Goal: Information Seeking & Learning: Learn about a topic

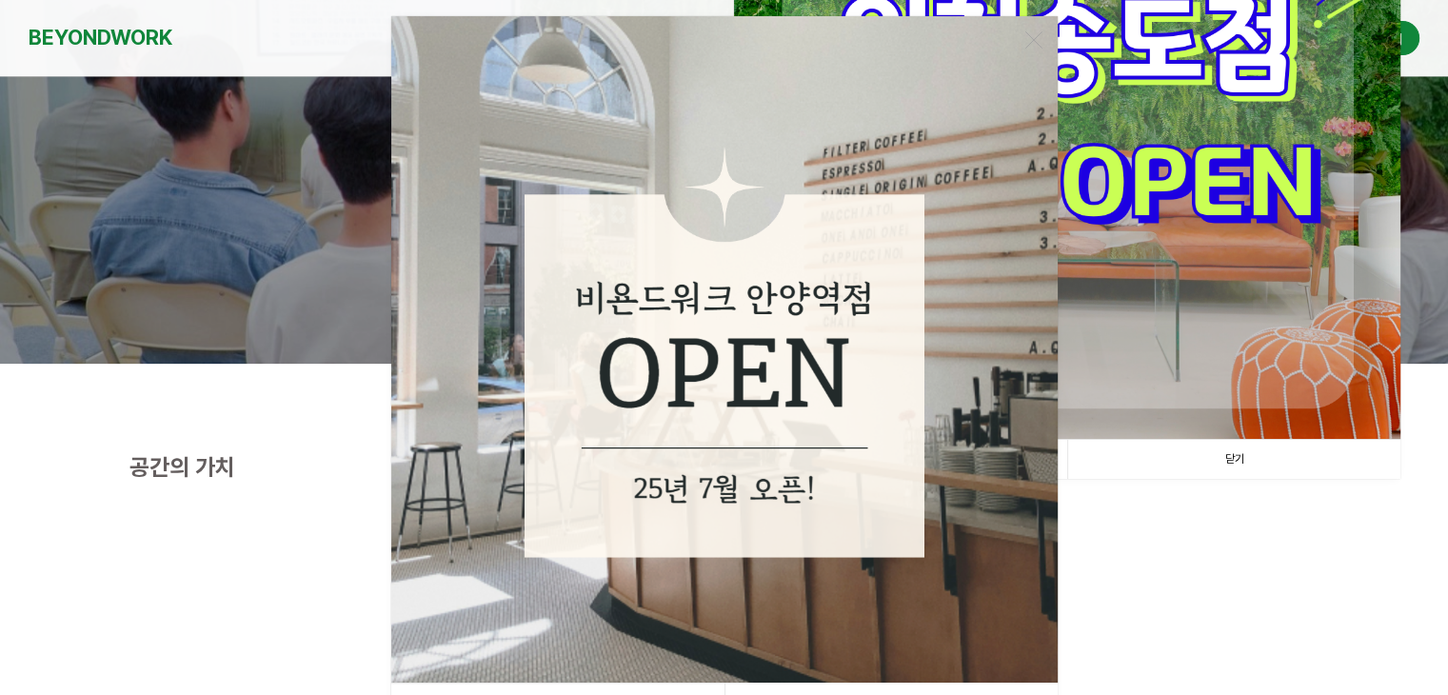
scroll to position [476, 0]
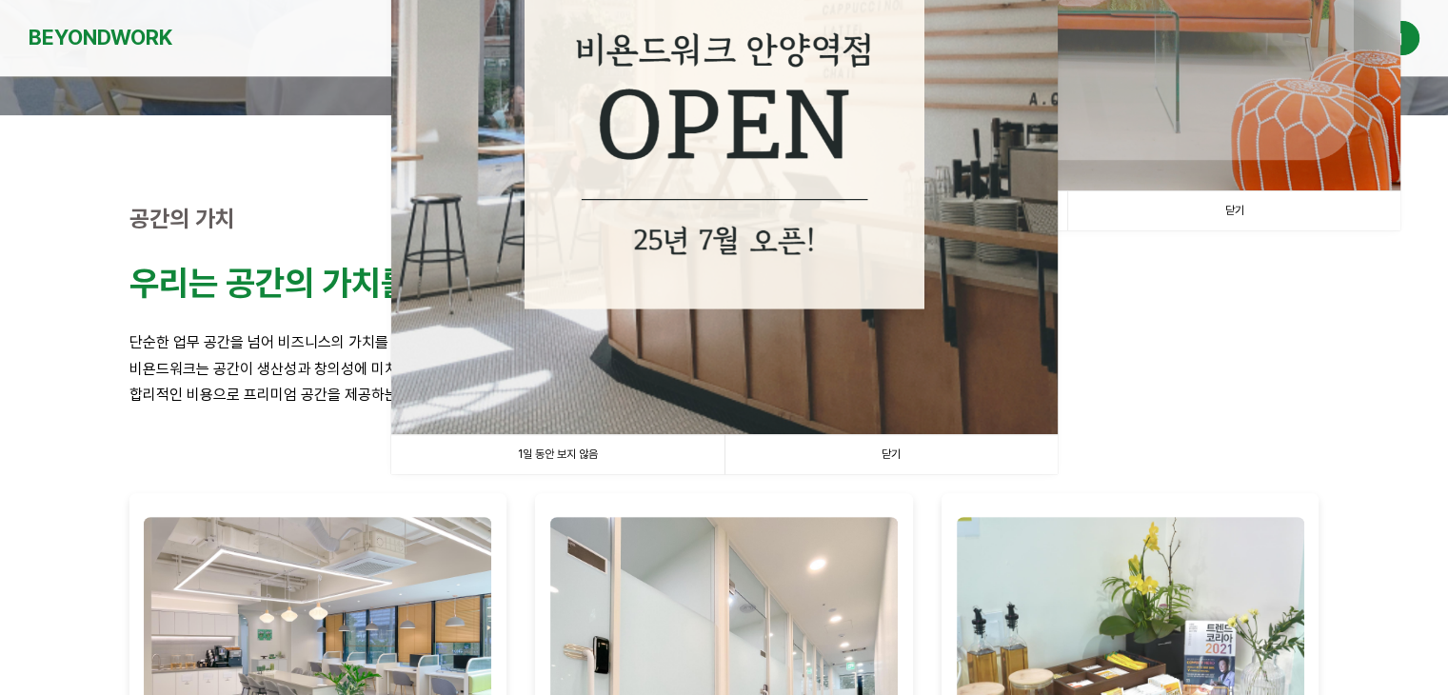
click at [838, 457] on link "닫기" at bounding box center [891, 454] width 333 height 39
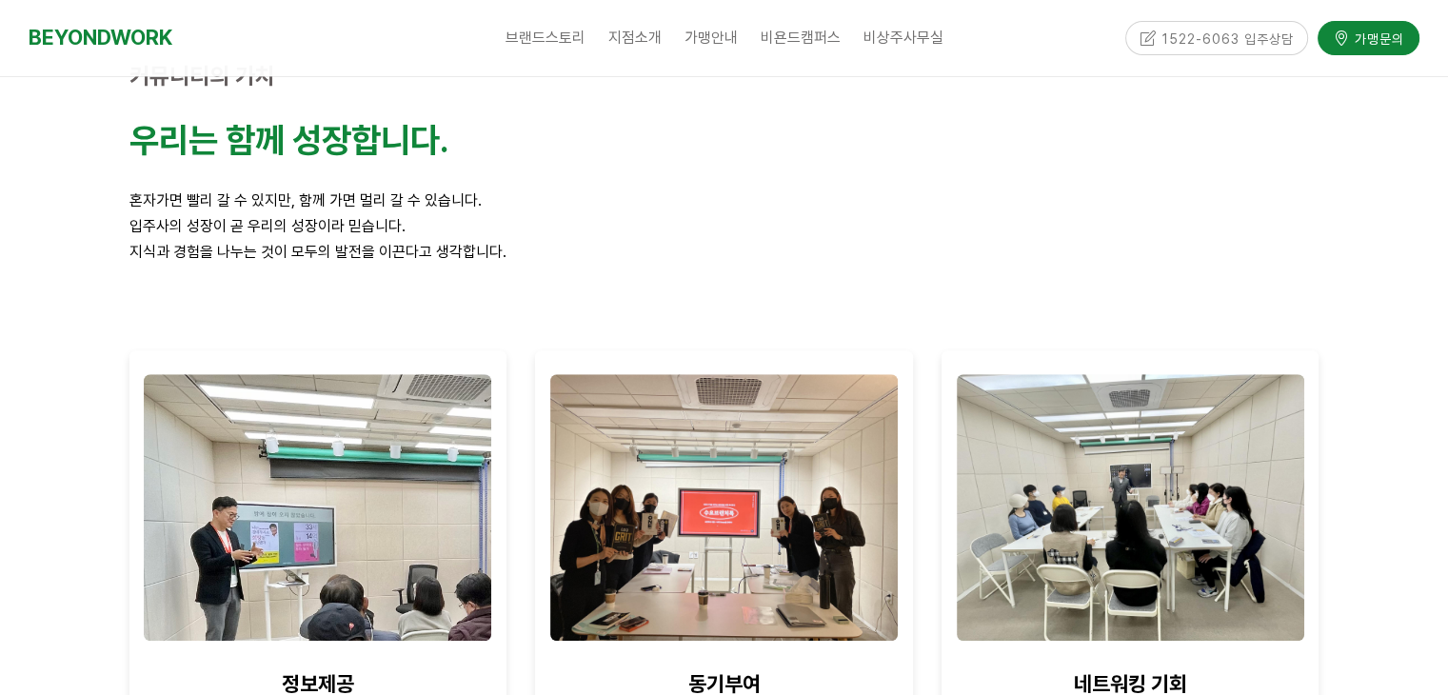
scroll to position [1523, 0]
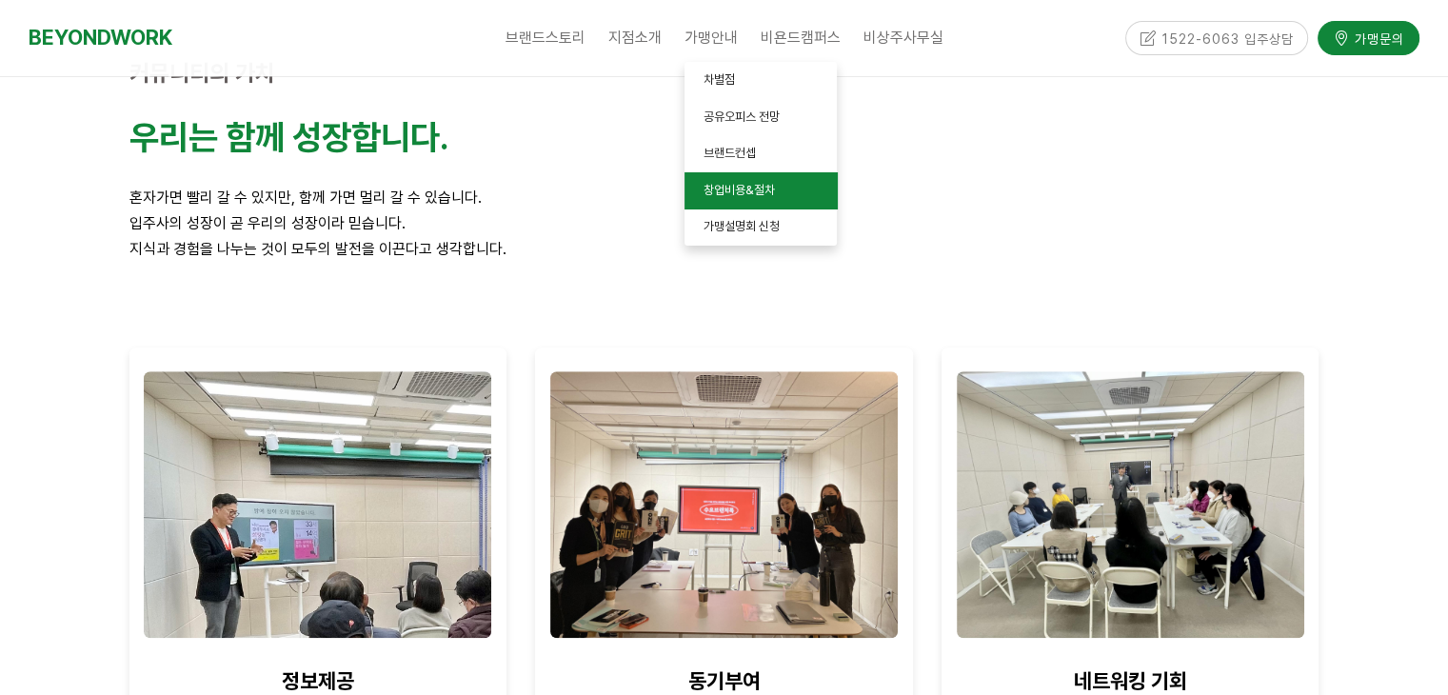
click at [794, 201] on link "창업비용&절차" at bounding box center [761, 190] width 152 height 37
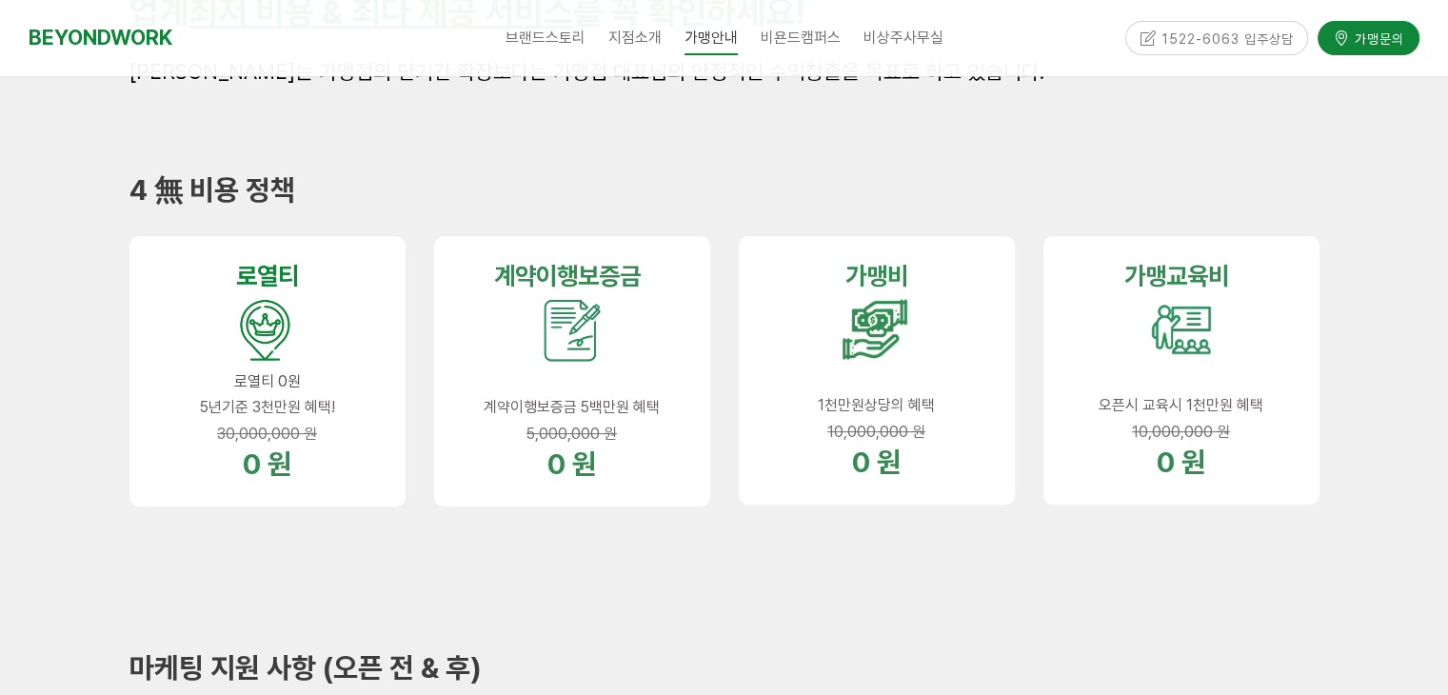
scroll to position [571, 0]
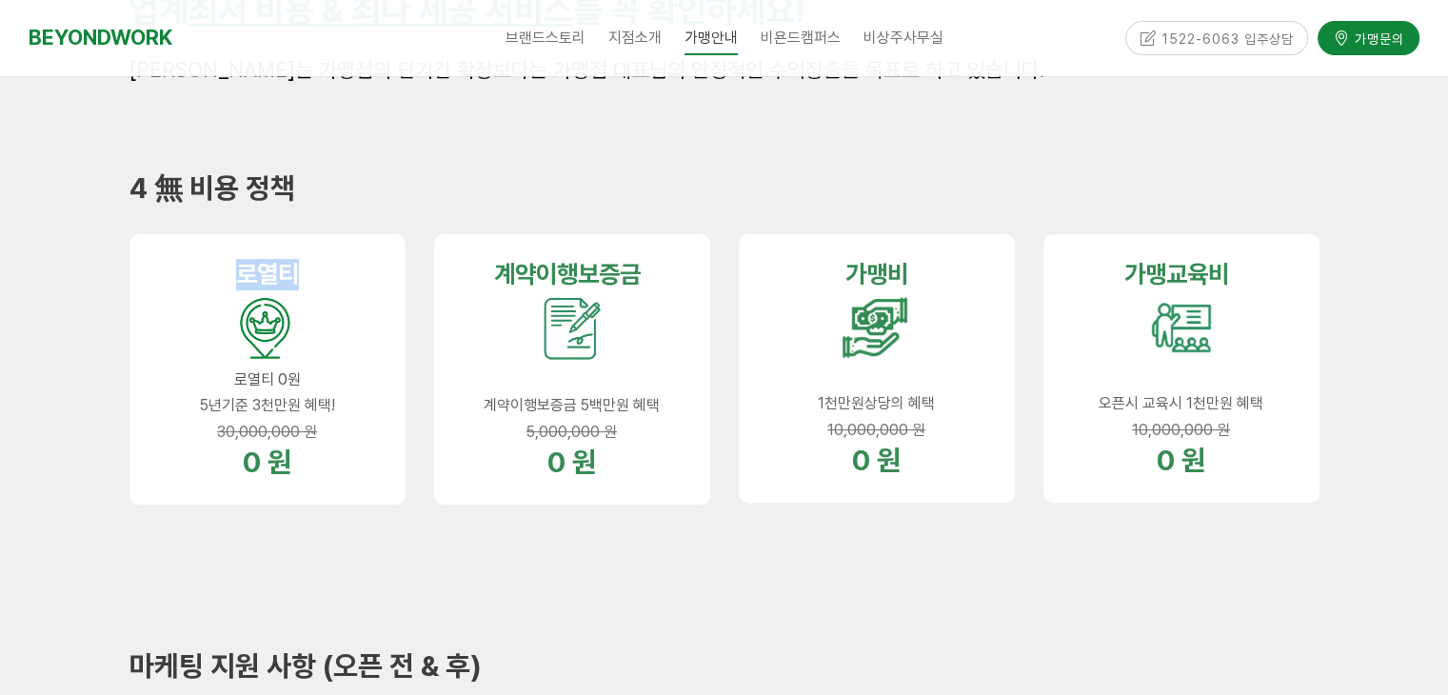
drag, startPoint x: 217, startPoint y: 281, endPoint x: 324, endPoint y: 274, distance: 106.8
click at [324, 274] on p "로열 티" at bounding box center [267, 274] width 223 height 31
drag, startPoint x: 202, startPoint y: 405, endPoint x: 344, endPoint y: 408, distance: 141.9
click at [344, 408] on p "5년기준 3천만원 혜택!" at bounding box center [267, 405] width 223 height 26
drag, startPoint x: 476, startPoint y: 269, endPoint x: 640, endPoint y: 272, distance: 163.8
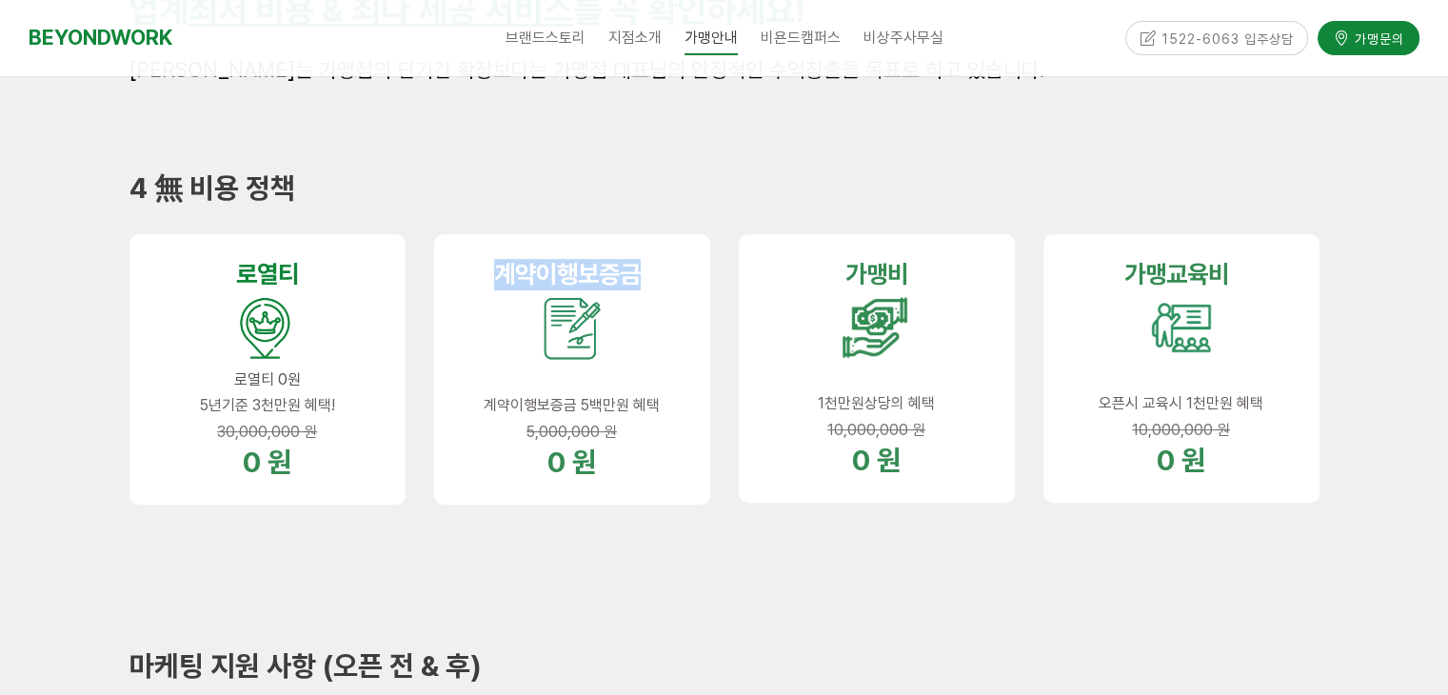
click at [640, 272] on p "계약이행 보증금" at bounding box center [572, 274] width 223 height 31
drag, startPoint x: 849, startPoint y: 271, endPoint x: 930, endPoint y: 274, distance: 81.0
click at [930, 274] on p "가맹비" at bounding box center [877, 312] width 223 height 106
drag, startPoint x: 1112, startPoint y: 275, endPoint x: 1246, endPoint y: 274, distance: 134.3
click at [1246, 274] on p "가맹교육비" at bounding box center [1181, 274] width 223 height 31
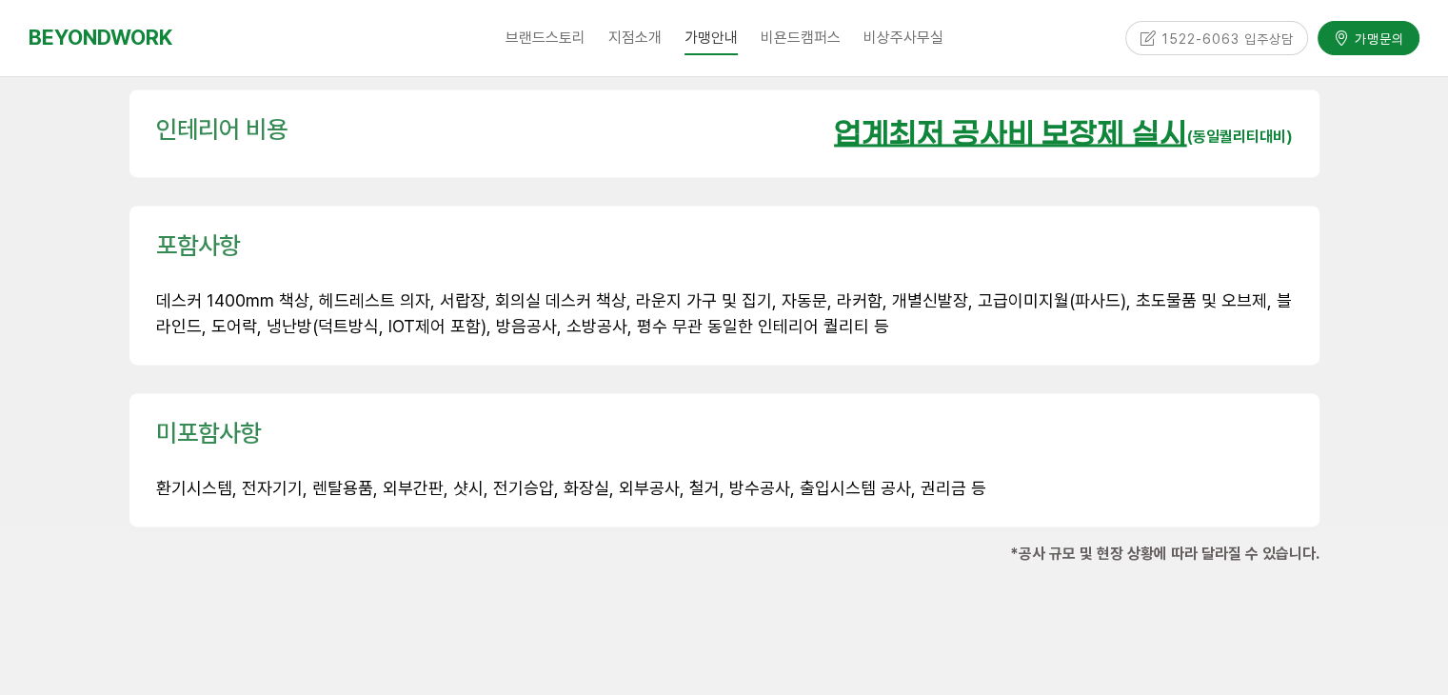
scroll to position [2855, 0]
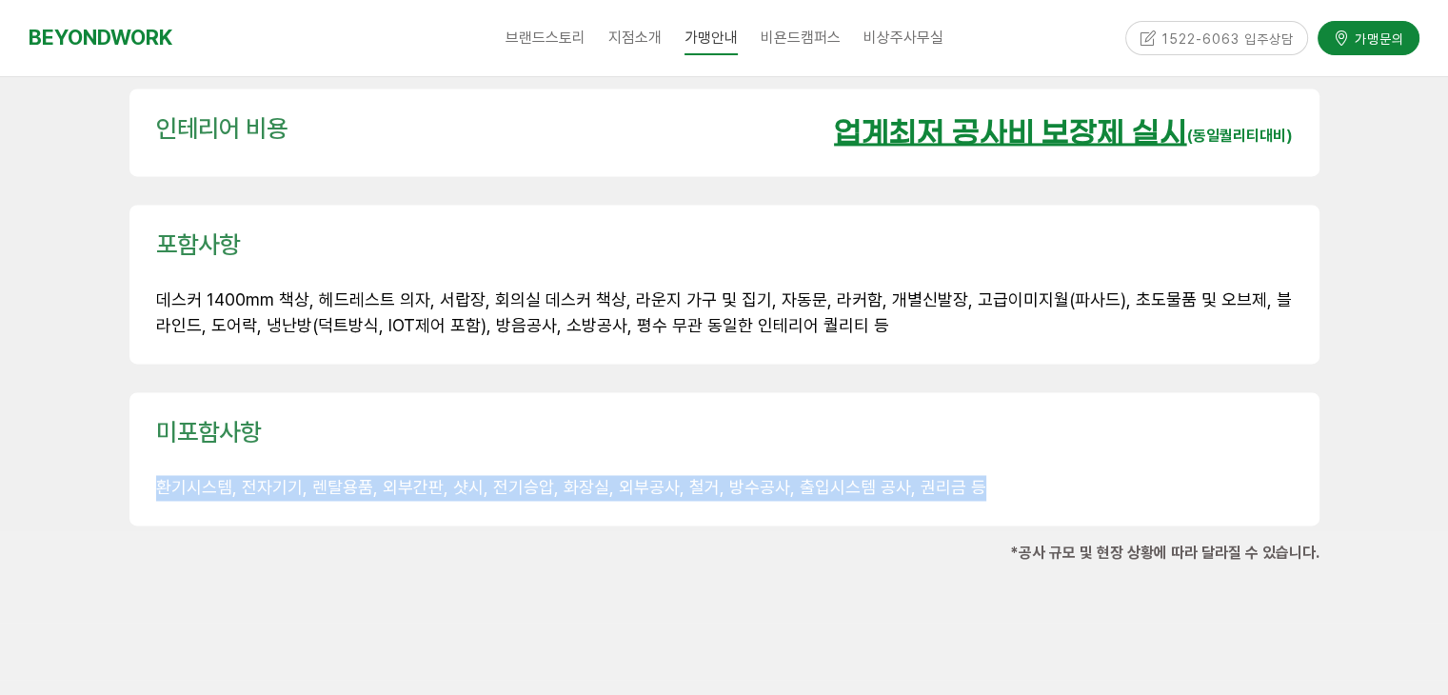
drag, startPoint x: 157, startPoint y: 448, endPoint x: 964, endPoint y: 435, distance: 806.6
click at [964, 475] on p "환기시스템, 전자기기, 렌탈용품, 외부간판, 샷시, 전기승압, 화장실, 외부공사, 철거, 방수공사, 출입시스템 공사, 권리금 등" at bounding box center [724, 488] width 1137 height 26
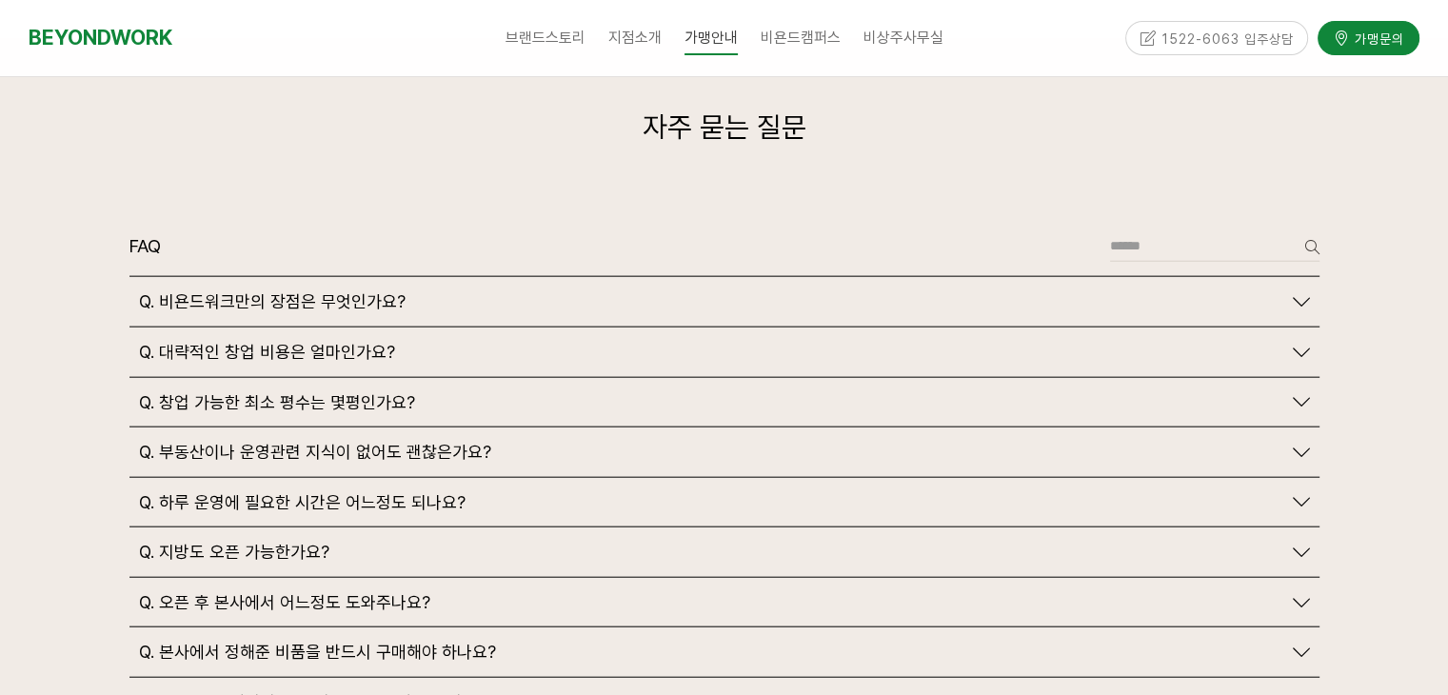
scroll to position [4386, 0]
click at [349, 341] on span "Q. 대략적인 창업 비용은 얼마인가요?" at bounding box center [267, 351] width 256 height 21
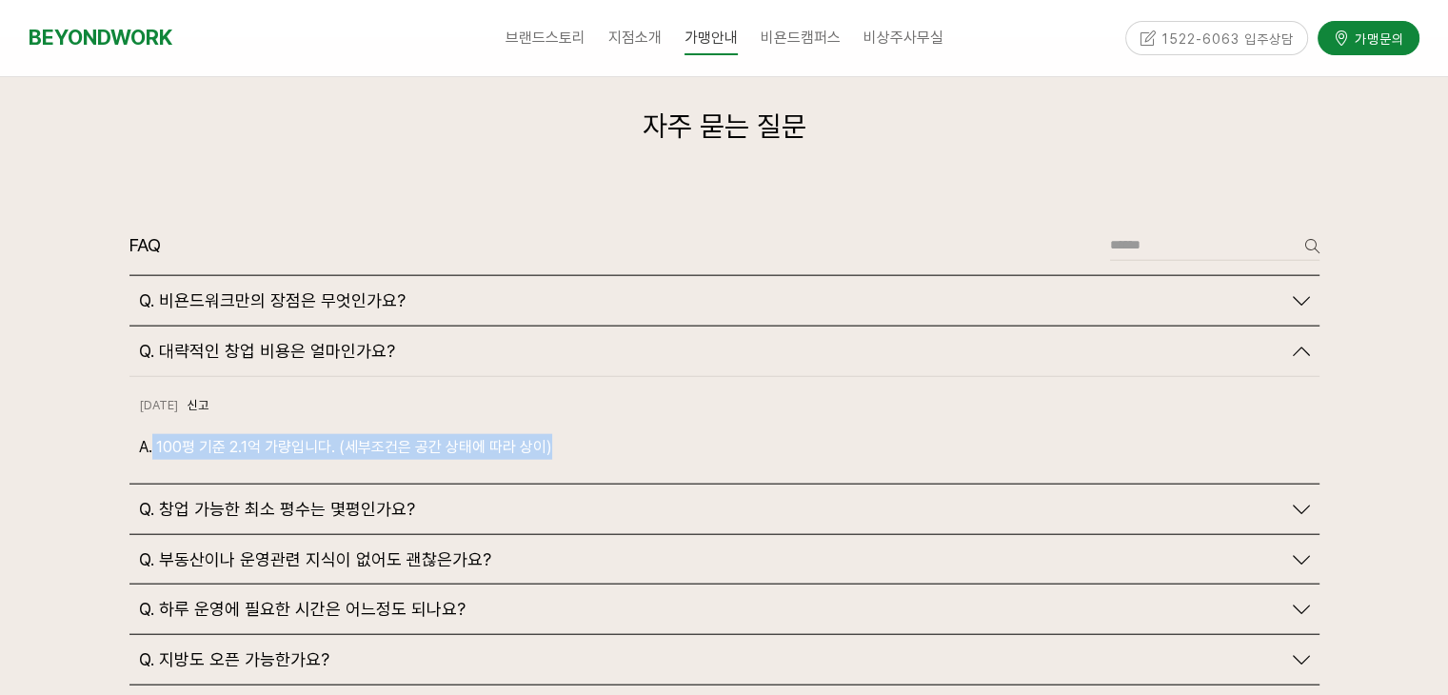
drag, startPoint x: 153, startPoint y: 400, endPoint x: 561, endPoint y: 402, distance: 407.5
click at [561, 434] on p "A. 100평 기준 2.1억 가량입니다. (세부조건은 공간 상태에 따라 상이)" at bounding box center [724, 447] width 1171 height 26
drag, startPoint x: 553, startPoint y: 403, endPoint x: 169, endPoint y: 400, distance: 383.7
click at [169, 434] on p "A. 100평 기준 2.1억 가량입니다. (세부조건은 공간 상태에 따라 상이)" at bounding box center [724, 447] width 1171 height 26
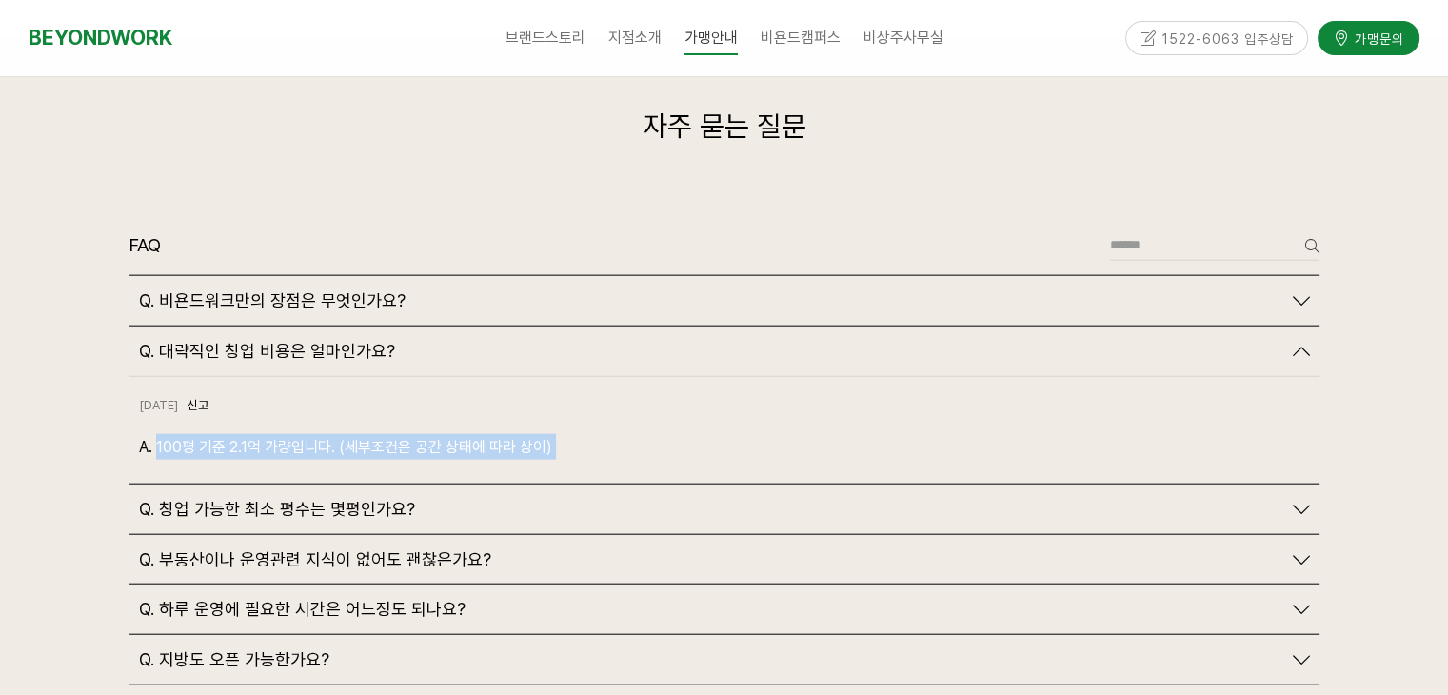
click at [233, 434] on p "A. 100평 기준 2.1억 가량입니다. (세부조건은 공간 상태에 따라 상이)" at bounding box center [724, 447] width 1171 height 26
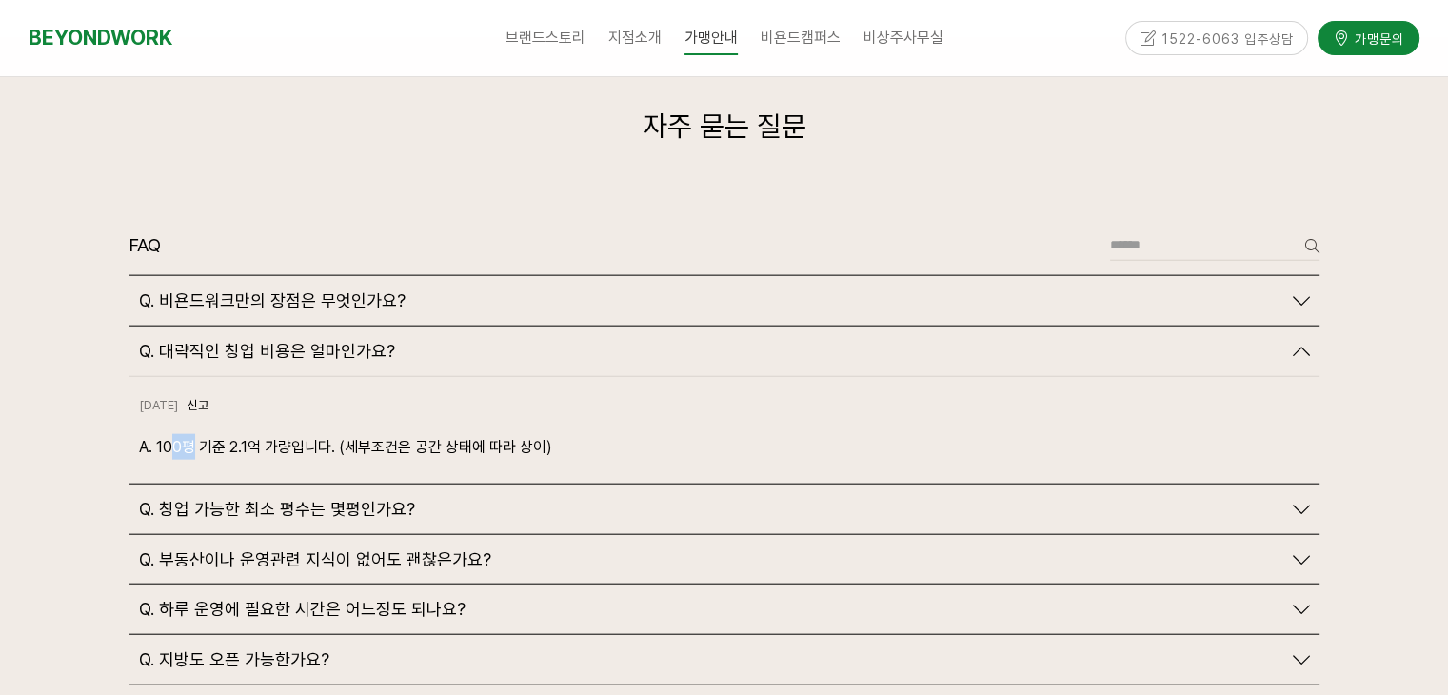
drag, startPoint x: 174, startPoint y: 397, endPoint x: 162, endPoint y: 399, distance: 12.5
click at [164, 434] on p "A. 100평 기준 2.1억 가량입니다. (세부조건은 공간 상태에 따라 상이)" at bounding box center [724, 447] width 1171 height 26
click at [162, 434] on p "A. 100평 기준 2.1억 가량입니다. (세부조건은 공간 상태에 따라 상이)" at bounding box center [724, 447] width 1171 height 26
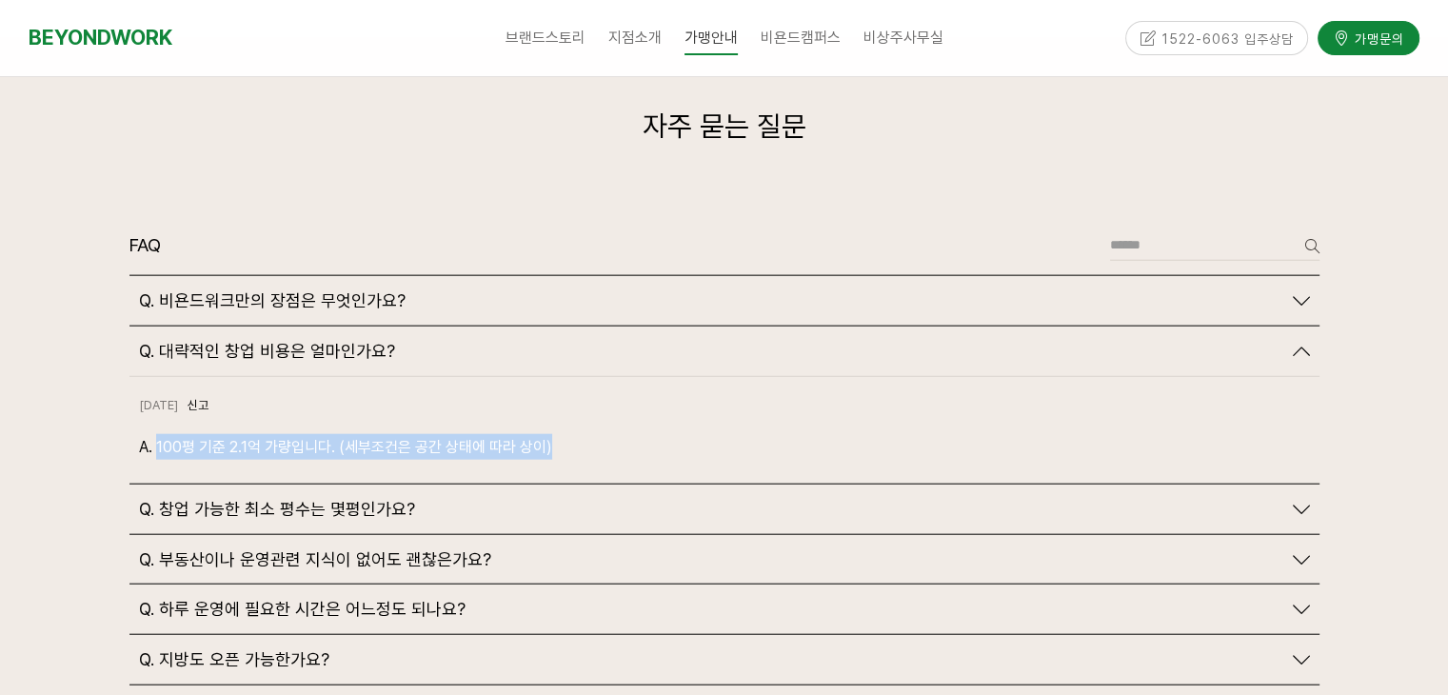
drag, startPoint x: 158, startPoint y: 399, endPoint x: 545, endPoint y: 437, distance: 388.4
click at [545, 437] on div "Q. 비욘드워크만의 장점은 무엇인가요? 2024-10-18 신고 신고" at bounding box center [724, 580] width 1190 height 610
click at [561, 428] on div "2024-10-18 신고 신고 A. 100평 기준 2.1억 가량입니다. (세부조건은 공간 상태에 따라 상이)" at bounding box center [724, 431] width 1190 height 108
drag, startPoint x: 575, startPoint y: 411, endPoint x: 152, endPoint y: 416, distance: 422.8
click at [152, 416] on div "2024-10-18 신고 신고 A. 100평 기준 2.1억 가량입니다. (세부조건은 공간 상태에 따라 상이)" at bounding box center [724, 431] width 1190 height 108
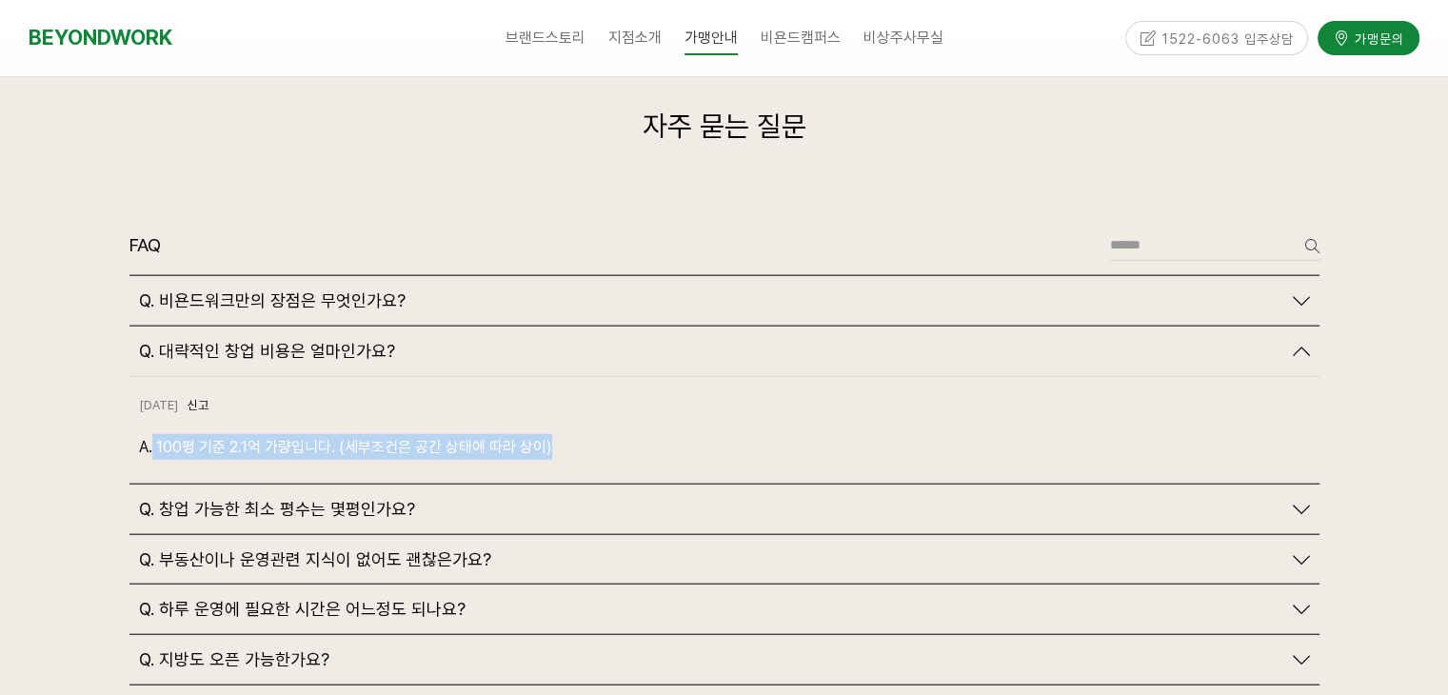
click at [213, 416] on div "2024-10-18 신고 신고 A. 100평 기준 2.1억 가량입니다. (세부조건은 공간 상태에 따라 상이)" at bounding box center [724, 431] width 1190 height 108
click at [282, 434] on p "A. 100평 기준 2.1억 가량입니다. (세부조건은 공간 상태에 따라 상이)" at bounding box center [724, 447] width 1171 height 26
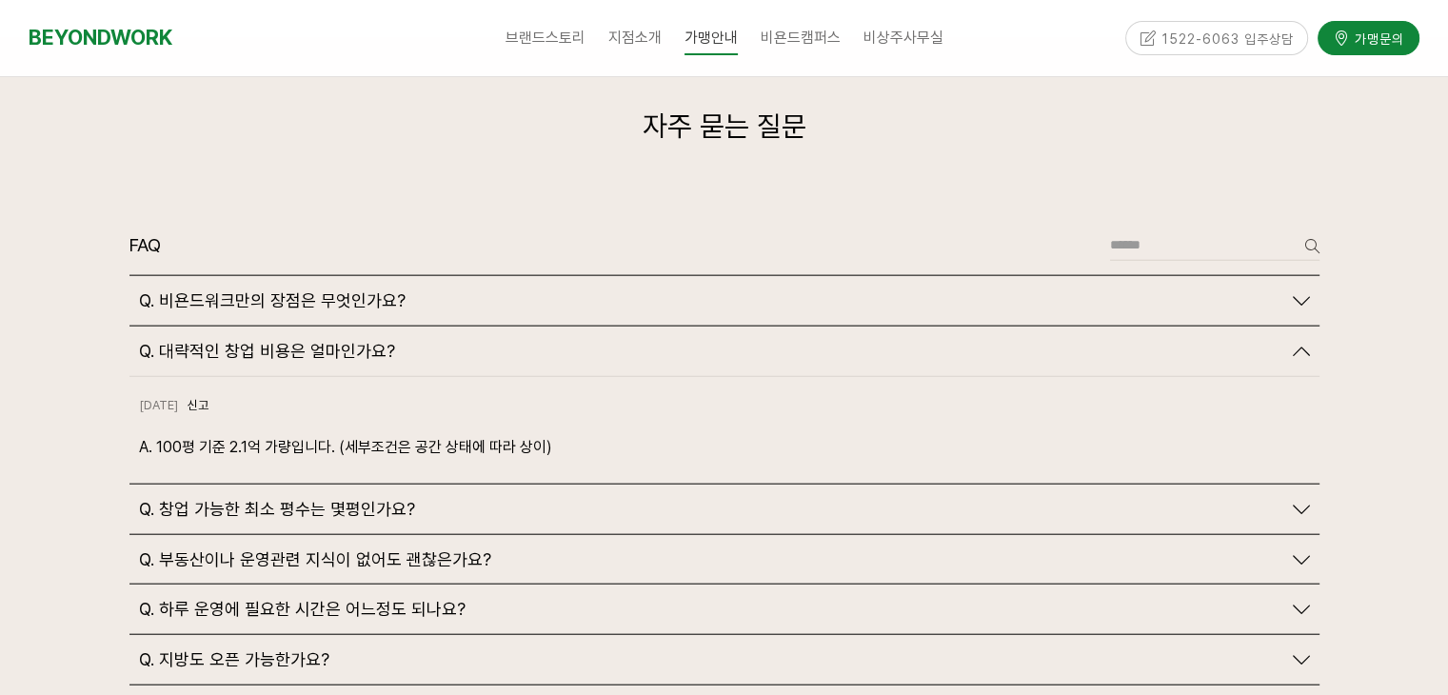
click at [348, 434] on p "A. 100평 기준 2.1억 가량입니다. (세부조건은 공간 상태에 따라 상이)" at bounding box center [724, 447] width 1171 height 26
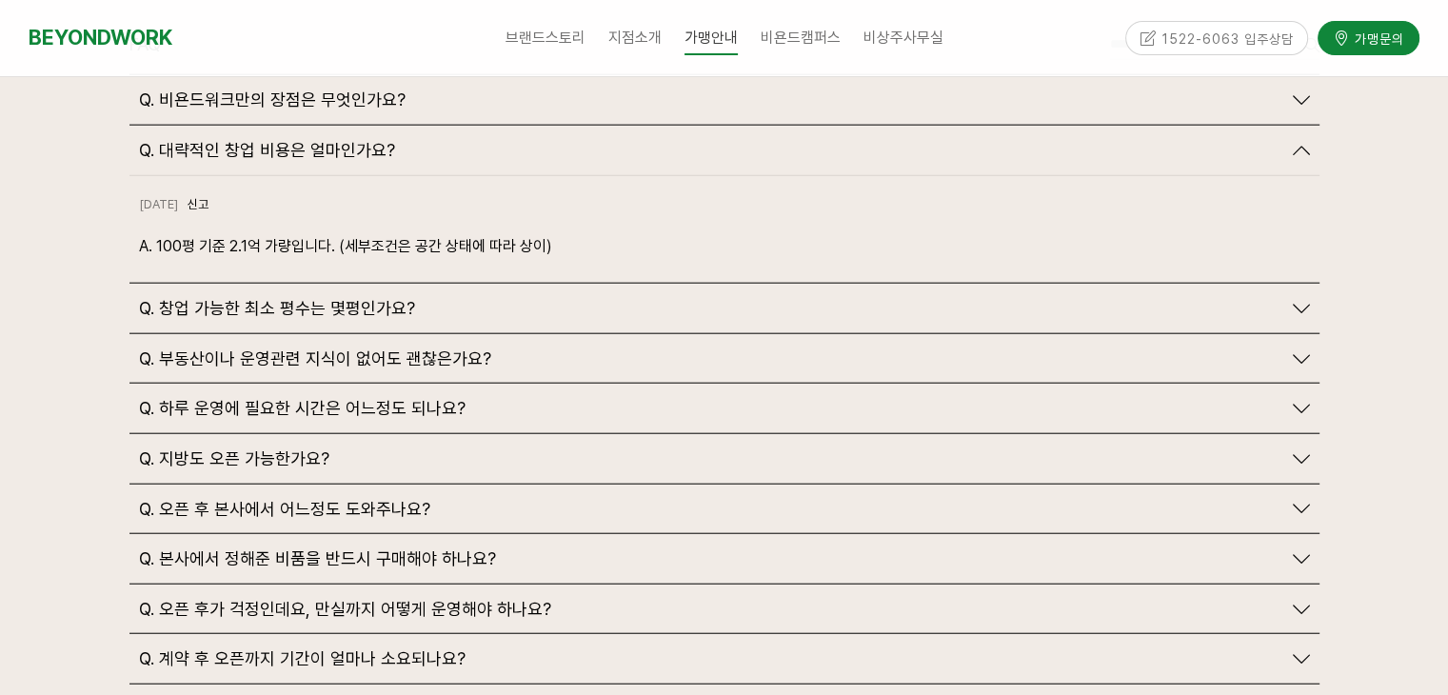
scroll to position [4578, 0]
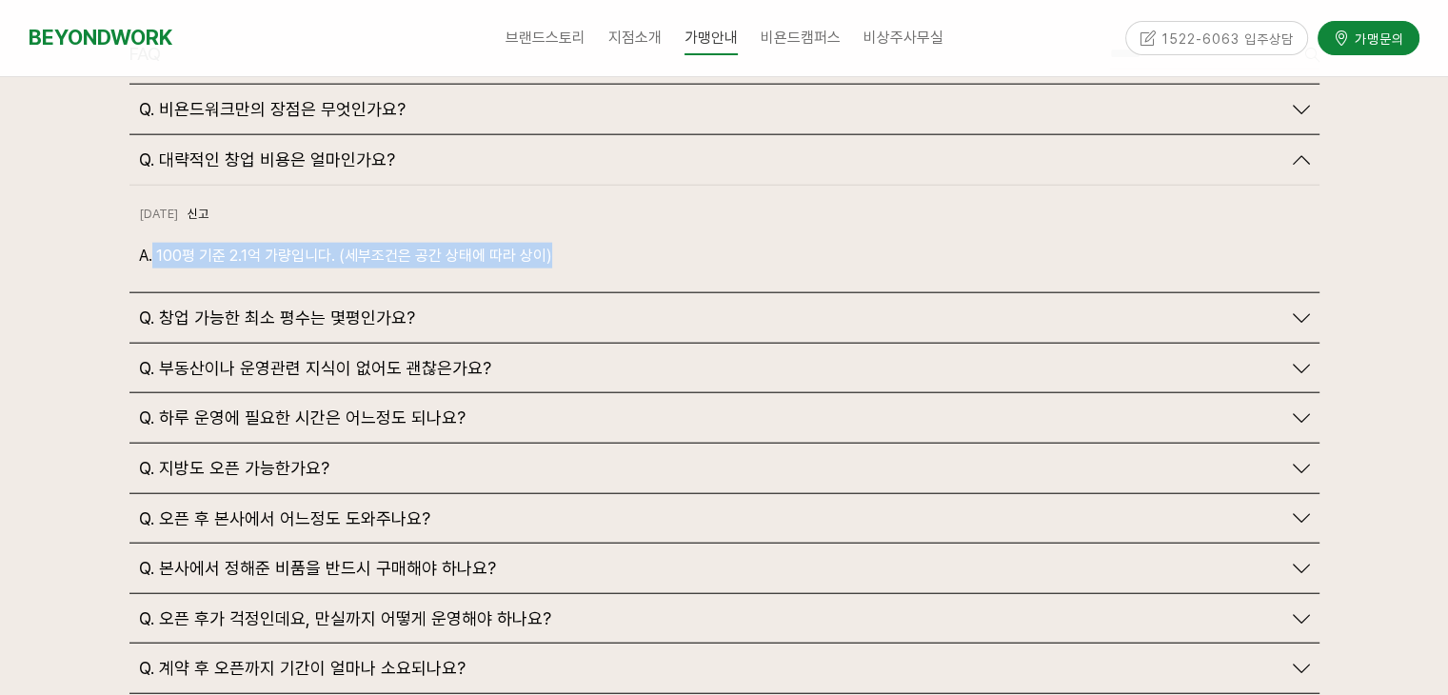
drag, startPoint x: 151, startPoint y: 210, endPoint x: 610, endPoint y: 225, distance: 459.2
click at [610, 225] on div "2024-10-18 신고 신고 A. 100평 기준 2.1억 가량입니다. (세부조건은 공간 상태에 따라 상이)" at bounding box center [724, 240] width 1190 height 108
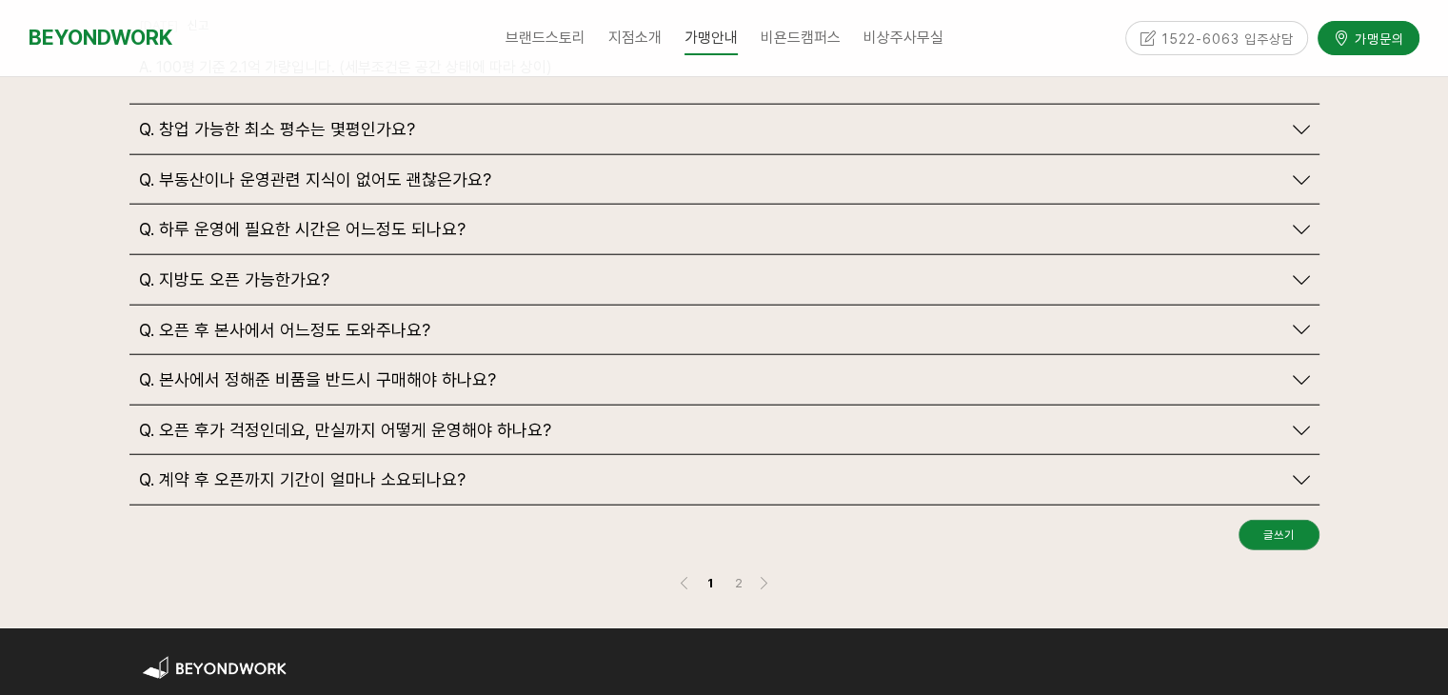
scroll to position [4767, 0]
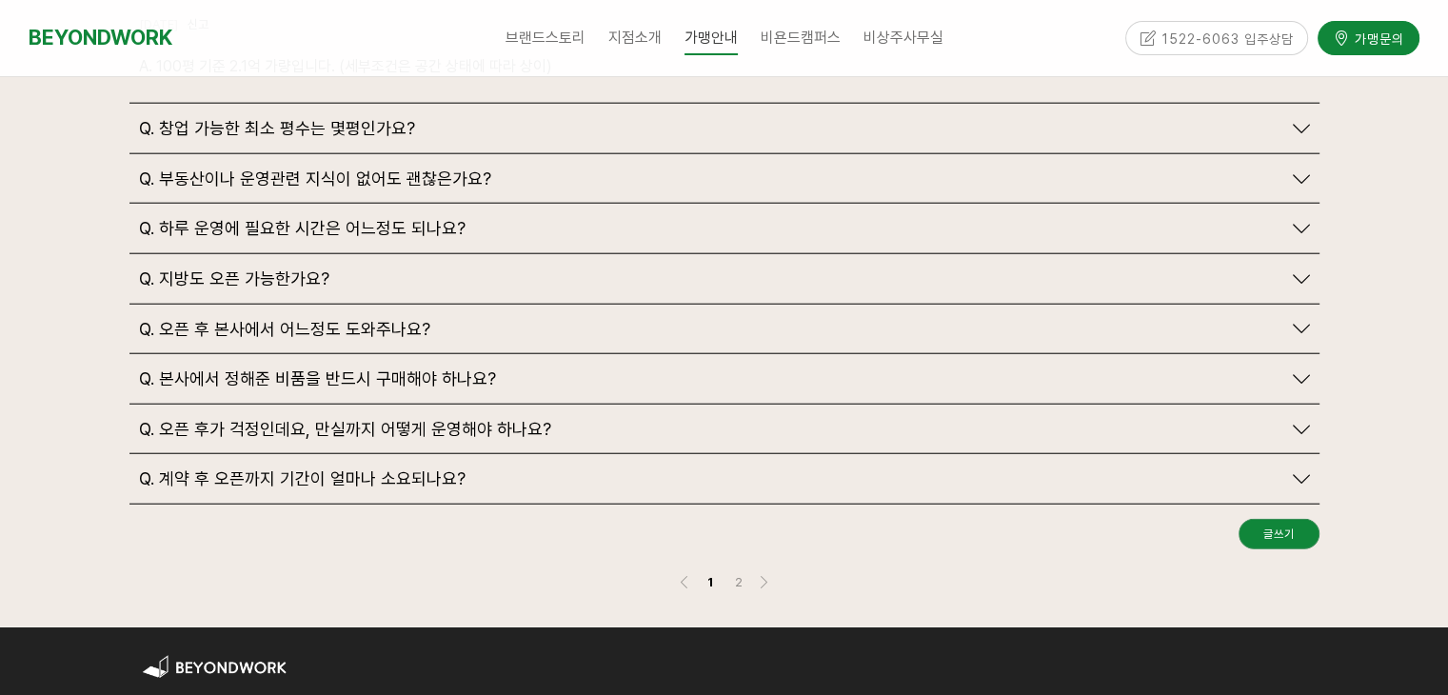
click at [296, 319] on span "Q. 오픈 후 본사에서 어느정도 도와주나요?" at bounding box center [284, 329] width 291 height 21
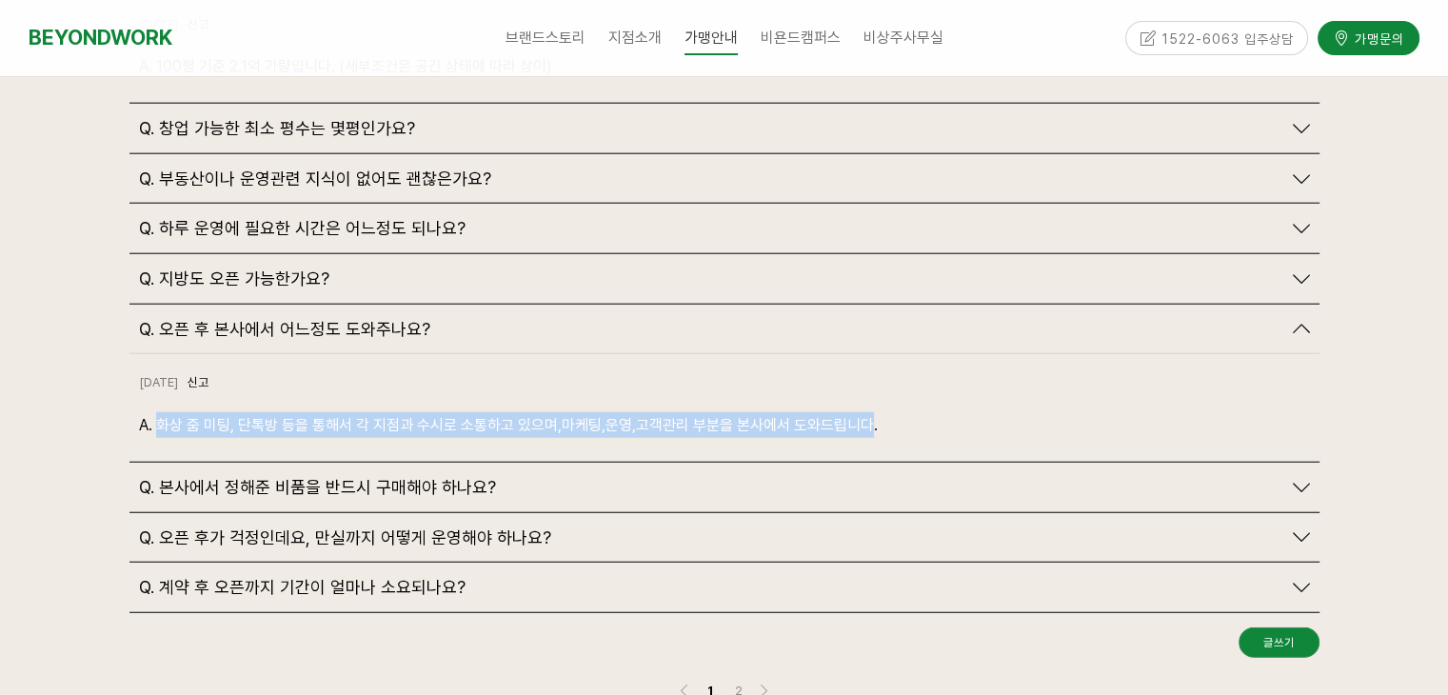
drag, startPoint x: 213, startPoint y: 374, endPoint x: 867, endPoint y: 371, distance: 654.1
click at [867, 412] on p "A. 화상 줌 미팅, 단톡방 등을 통해서 각 지점과 수시로 소통하고 있으며,마케팅,운영,고객관리 부분을 본사에서 도와드립니다." at bounding box center [724, 425] width 1171 height 26
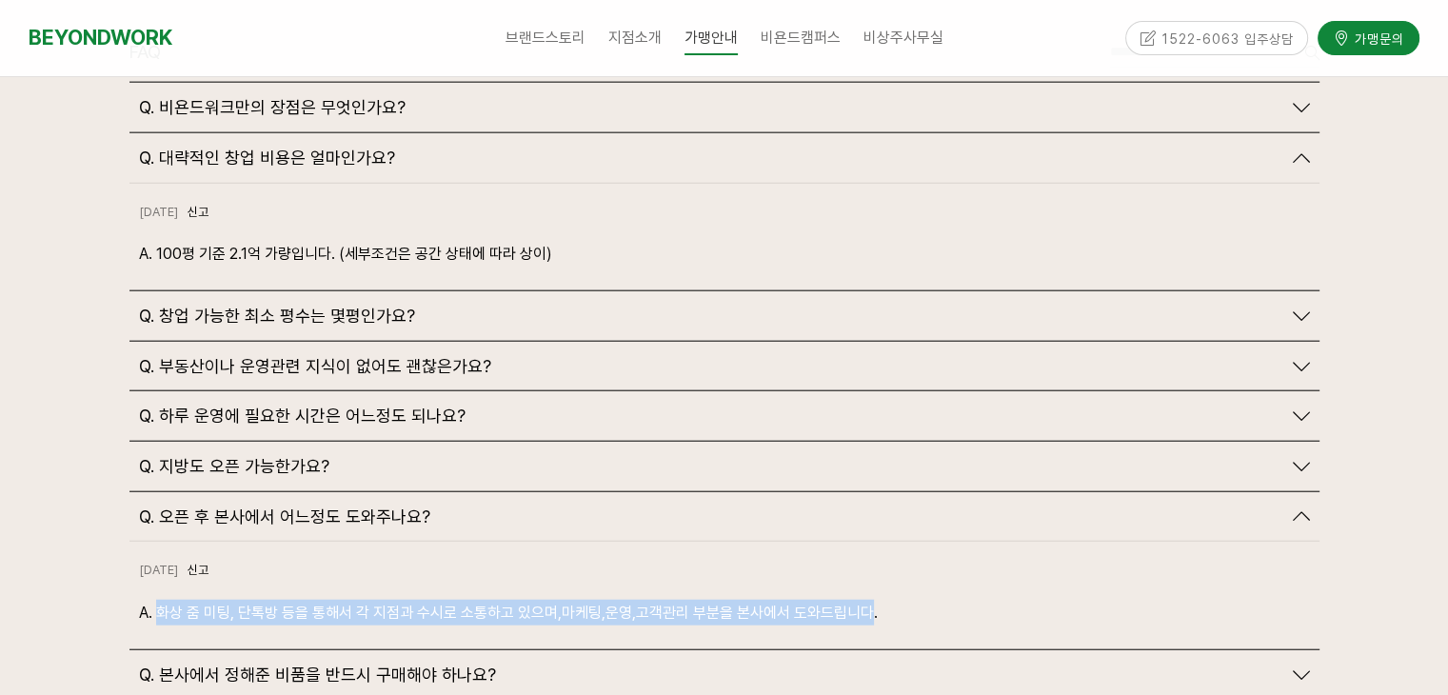
scroll to position [4578, 0]
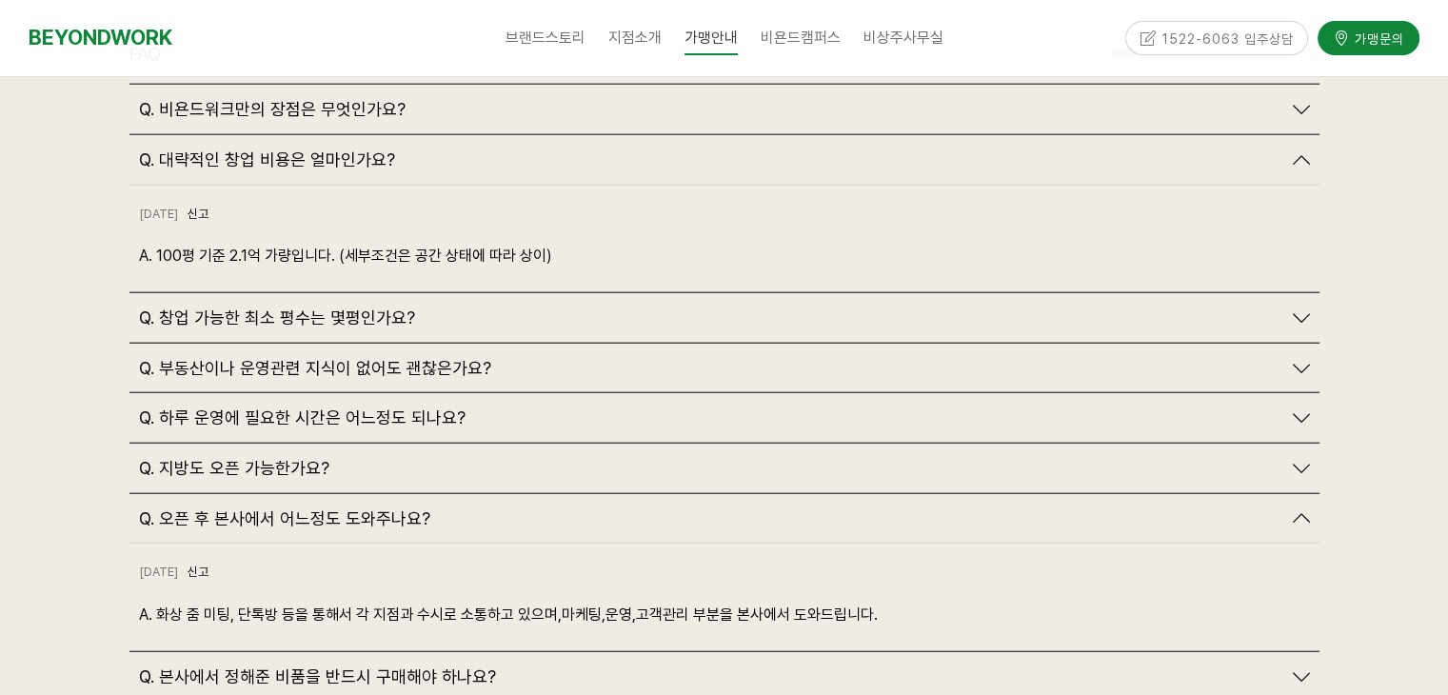
click at [368, 308] on span "Q. 창업 가능한 최소 평수는 몇평인가요?" at bounding box center [277, 318] width 276 height 21
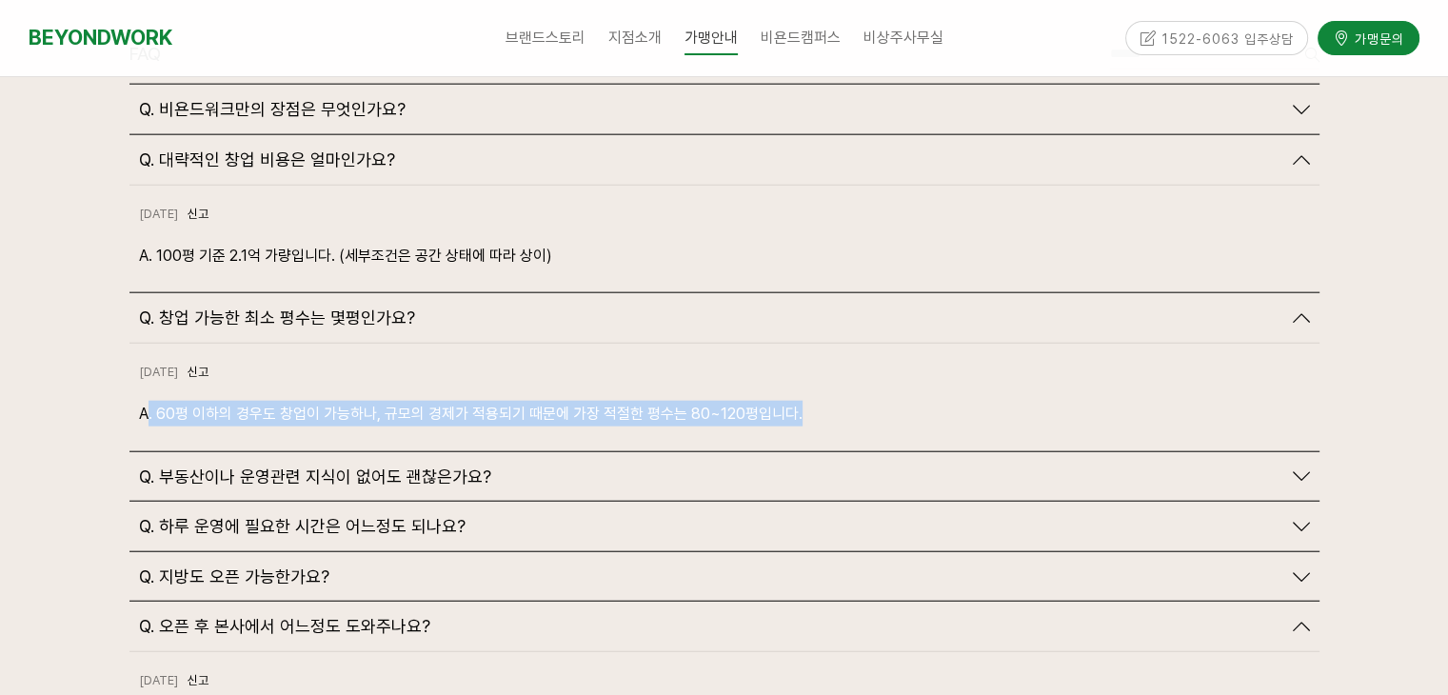
drag, startPoint x: 149, startPoint y: 370, endPoint x: 865, endPoint y: 358, distance: 716.1
click at [865, 401] on p "A. 60평 이하의 경우도 창업이 가능하나, 규모의 경제가 적용되기 때문에 가장 적절한 평수는 80~120평입니다." at bounding box center [724, 414] width 1171 height 26
click at [840, 401] on p "A. 60평 이하의 경우도 창업이 가능하나, 규모의 경제가 적용되기 때문에 가장 적절한 평수는 80~120평입니다." at bounding box center [724, 414] width 1171 height 26
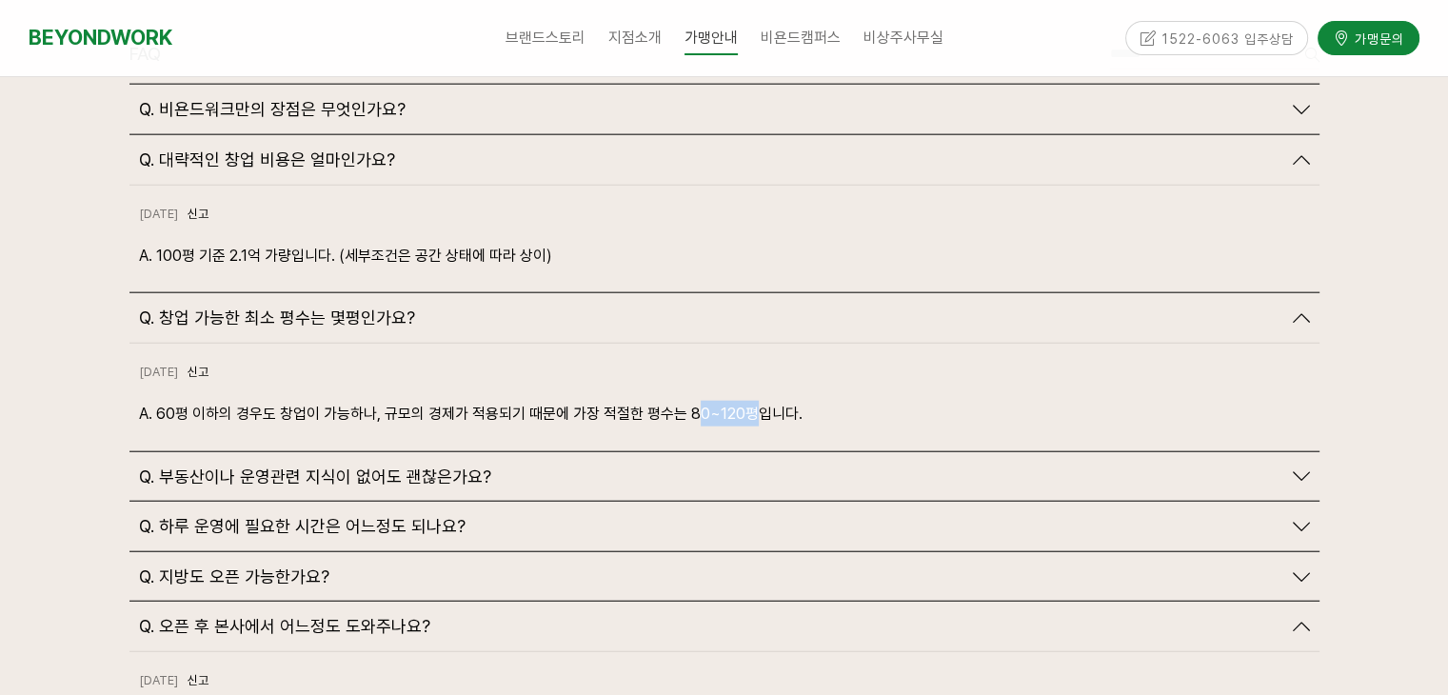
drag, startPoint x: 689, startPoint y: 364, endPoint x: 745, endPoint y: 360, distance: 55.4
click at [745, 401] on p "A. 60평 이하의 경우도 창업이 가능하나, 규모의 경제가 적용되기 때문에 가장 적절한 평수는 80~120평입니다." at bounding box center [724, 414] width 1171 height 26
drag, startPoint x: 727, startPoint y: 367, endPoint x: 747, endPoint y: 364, distance: 20.2
click at [747, 401] on p "A. 60평 이하의 경우도 창업이 가능하나, 규모의 경제가 적용되기 때문에 가장 적절한 평수는 80~120평입니다." at bounding box center [724, 414] width 1171 height 26
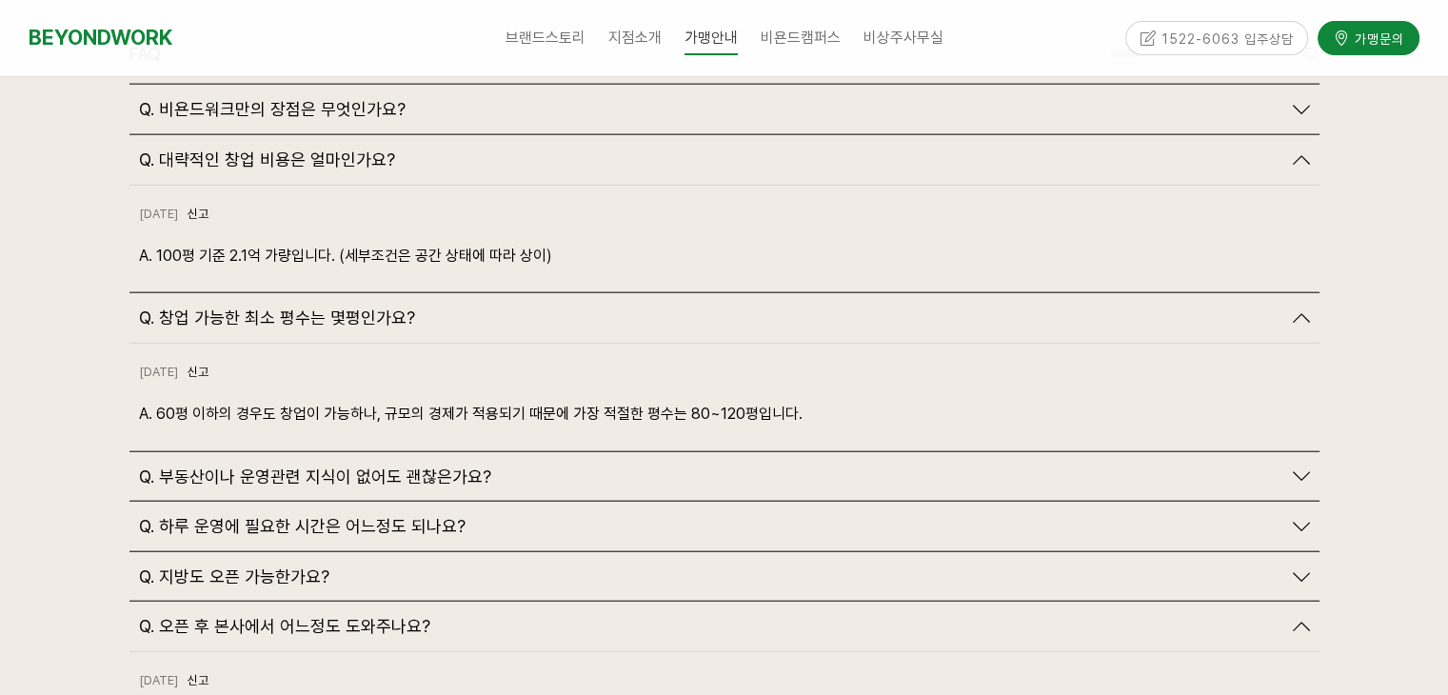
click at [403, 467] on span "Q. 부동산이나 운영관련 지식이 없어도 괜찮은가요?" at bounding box center [315, 477] width 352 height 21
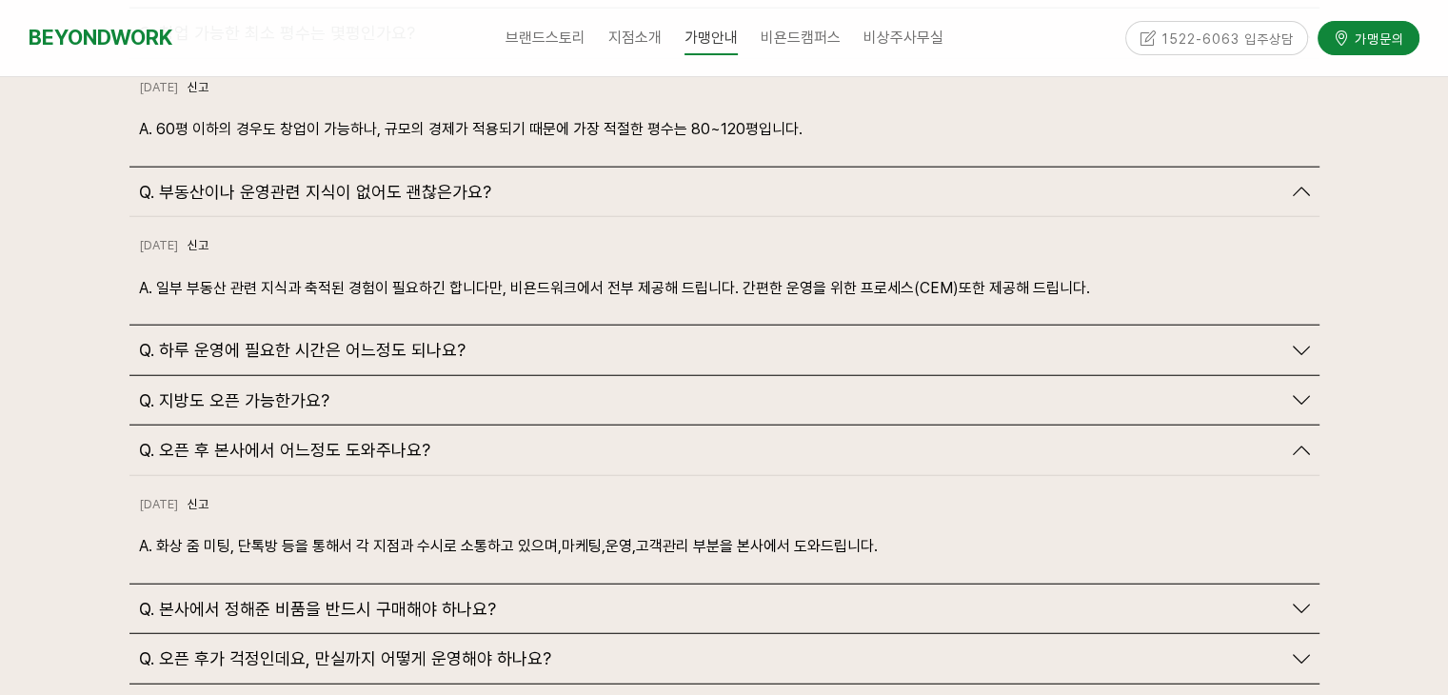
scroll to position [4863, 0]
click at [362, 339] on span "Q. 하루 운영에 필요한 시간은 어느정도 되나요?" at bounding box center [302, 349] width 327 height 21
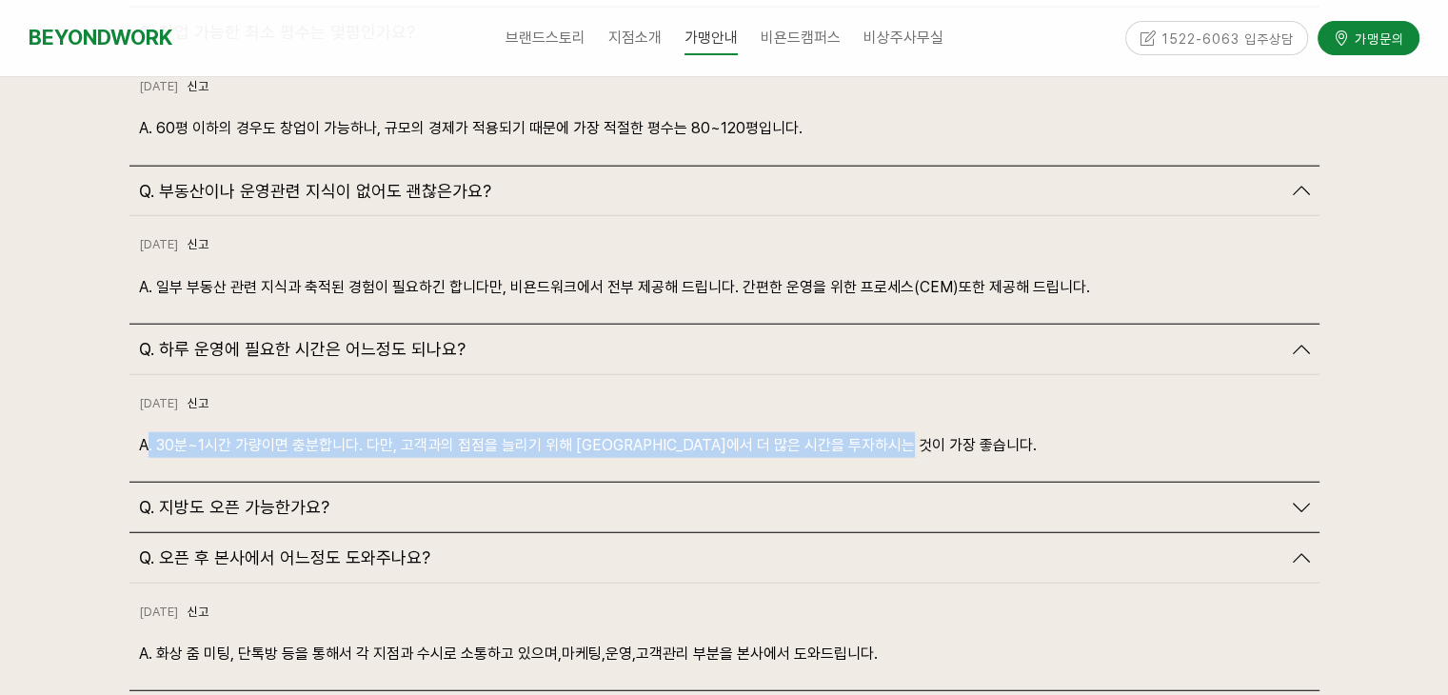
drag, startPoint x: 149, startPoint y: 402, endPoint x: 946, endPoint y: 402, distance: 797.9
click at [946, 432] on p "A. 30분~1시간 가량이면 충분합니다. 다만, 고객과의 접점을 늘리기 위해 비욘드워크에서 더 많은 시간을 투자하시는 것이 가장 좋습니다." at bounding box center [724, 445] width 1171 height 26
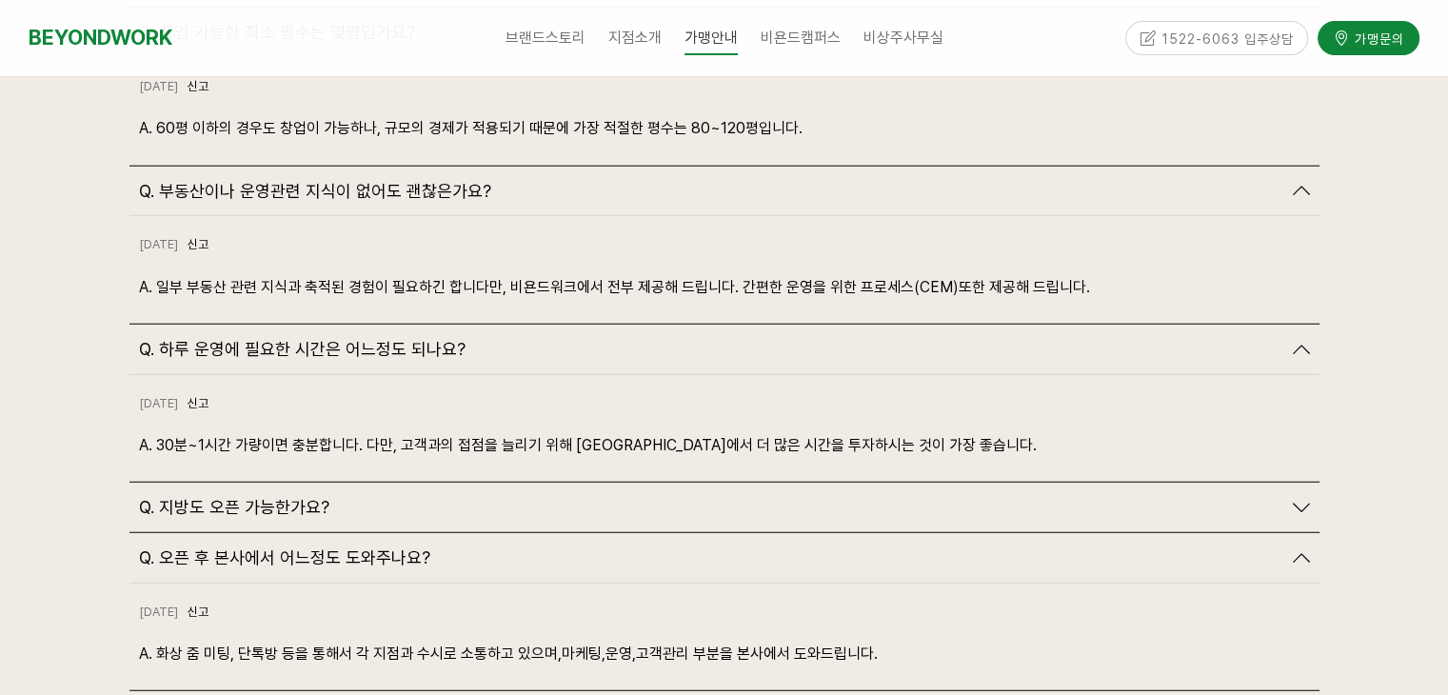
click at [307, 497] on span "Q. 지방도 오픈 가능한가요?" at bounding box center [234, 507] width 190 height 21
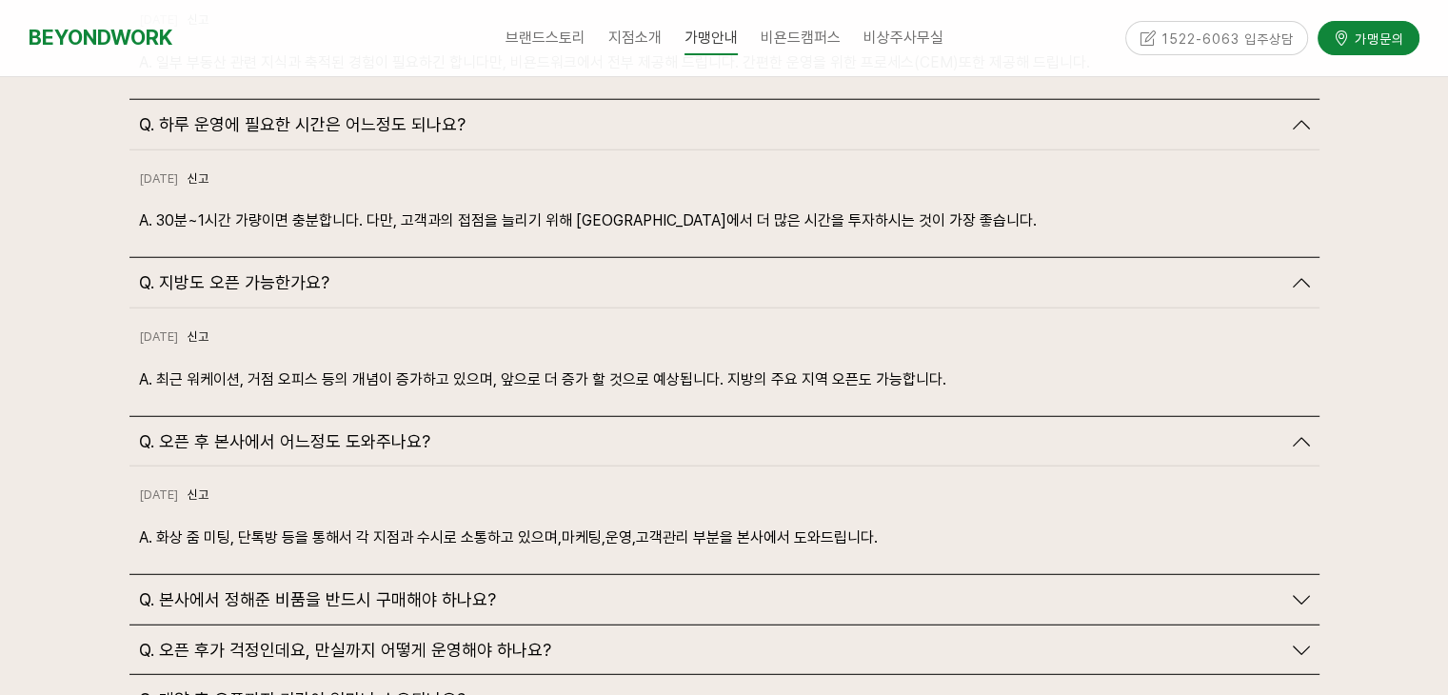
scroll to position [5134, 0]
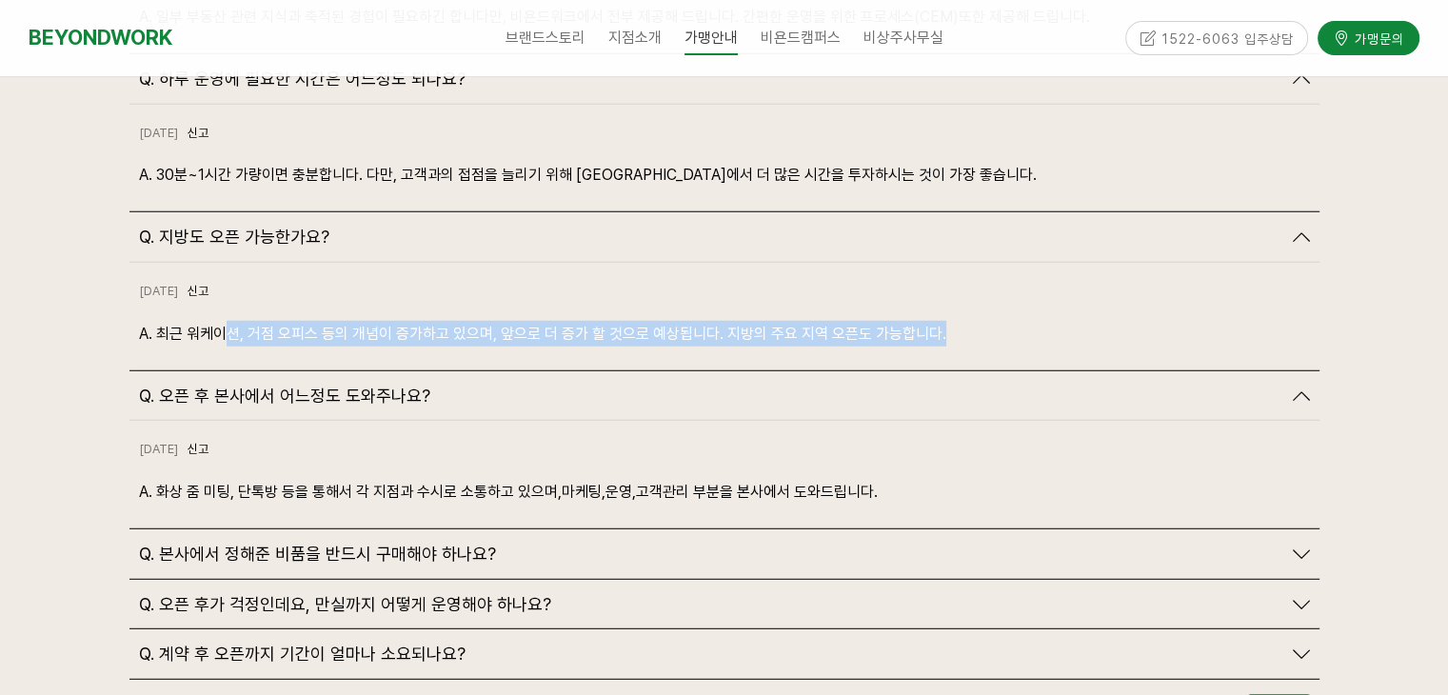
drag, startPoint x: 229, startPoint y: 280, endPoint x: 965, endPoint y: 287, distance: 736.0
click at [965, 321] on p "A. 최근 워케이션, 거점 오피스 등의 개념이 증가하고 있으며, 앞으로 더 증가 할 것으로 예상됩니다. 지방의 주요 지역 오픈도 가능합니다." at bounding box center [724, 334] width 1171 height 26
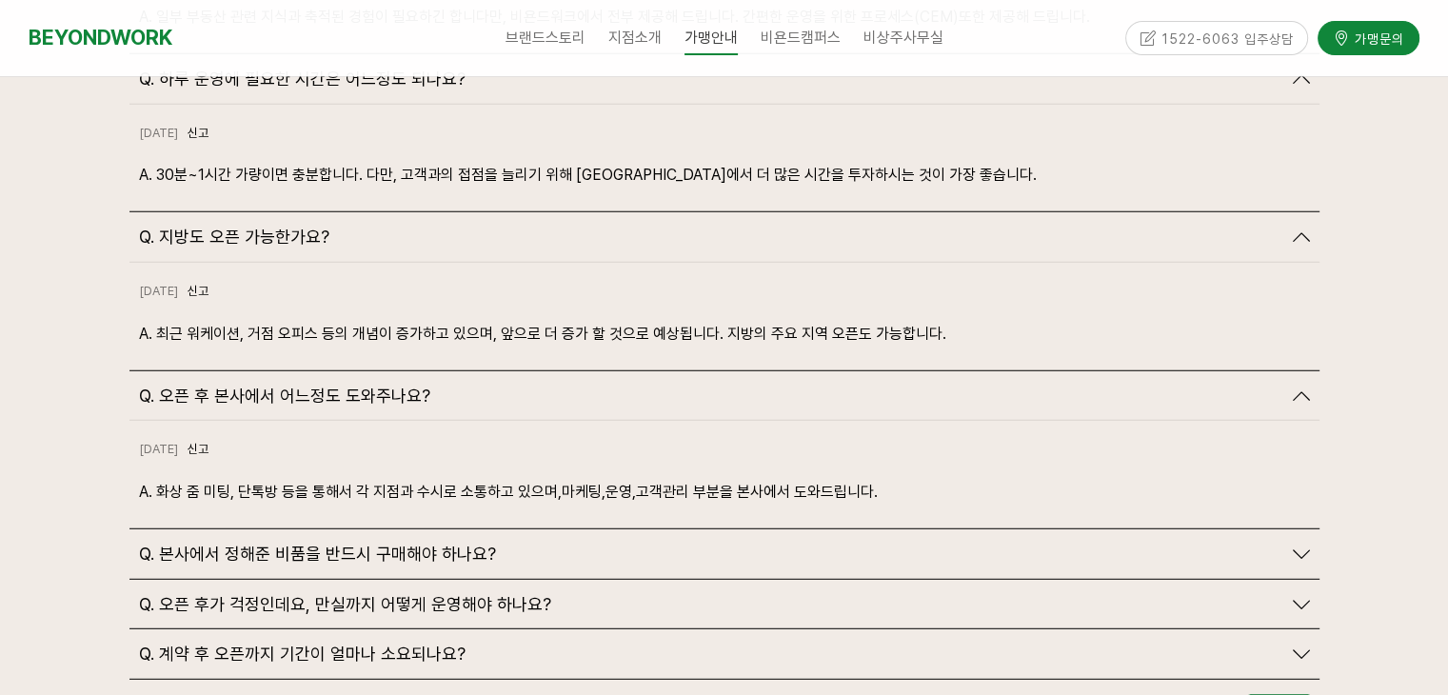
click at [356, 544] on span "Q. 본사에서 정해준 비품을 반드시 구매해야 하나요?" at bounding box center [317, 554] width 357 height 21
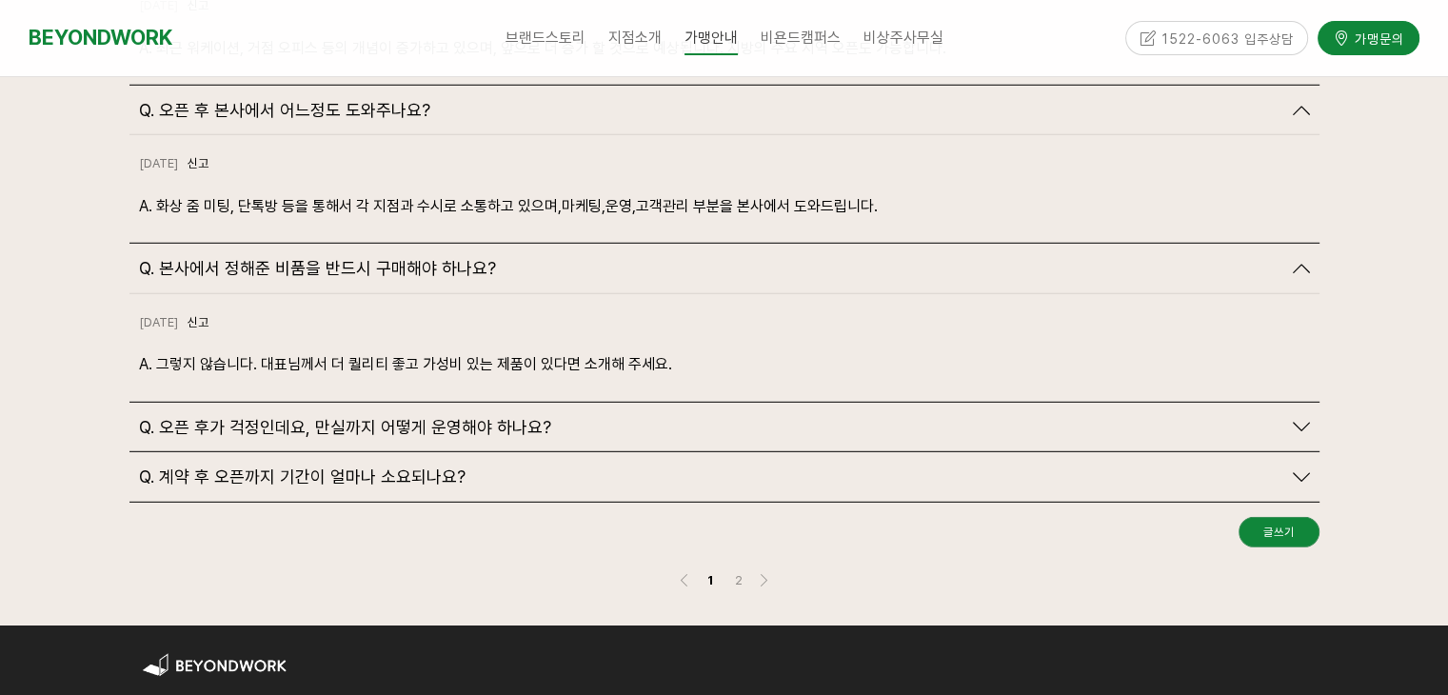
scroll to position [5420, 0]
click at [217, 417] on span "Q. 오픈 후가 걱정인데요, 만실까지 어떻게 운영해야 하나요?" at bounding box center [345, 427] width 412 height 21
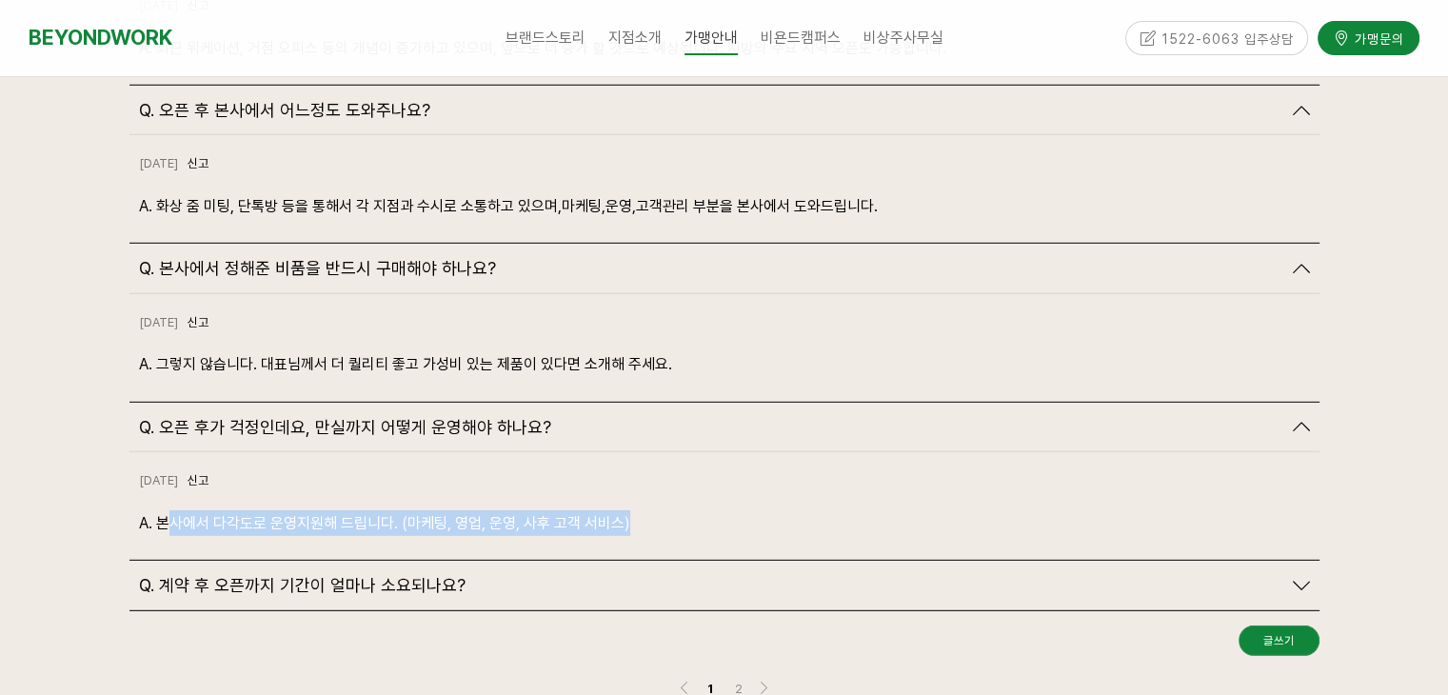
drag, startPoint x: 165, startPoint y: 470, endPoint x: 686, endPoint y: 472, distance: 521.8
click at [686, 510] on p "A. 본사에서 다각도로 운영지원해 드립니다. (마케팅, 영업, 운영, 사후 고객 서비스)" at bounding box center [724, 523] width 1171 height 26
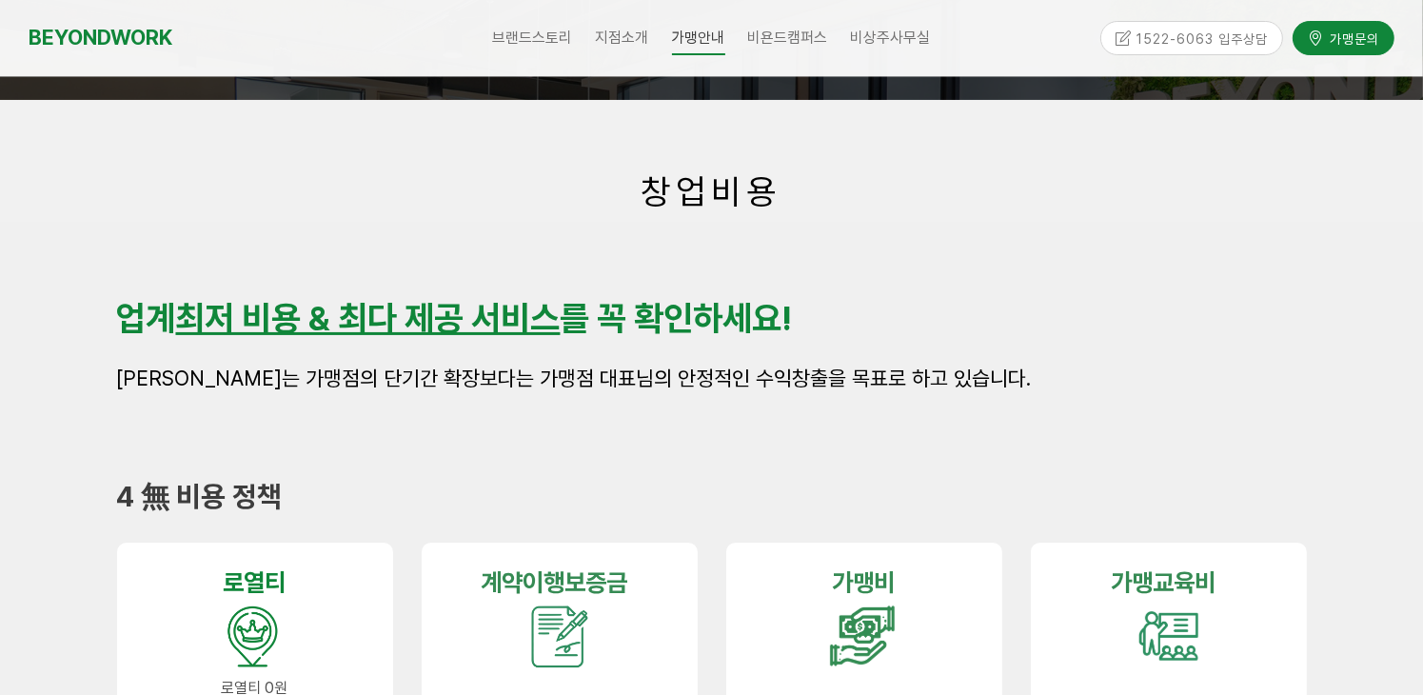
scroll to position [381, 0]
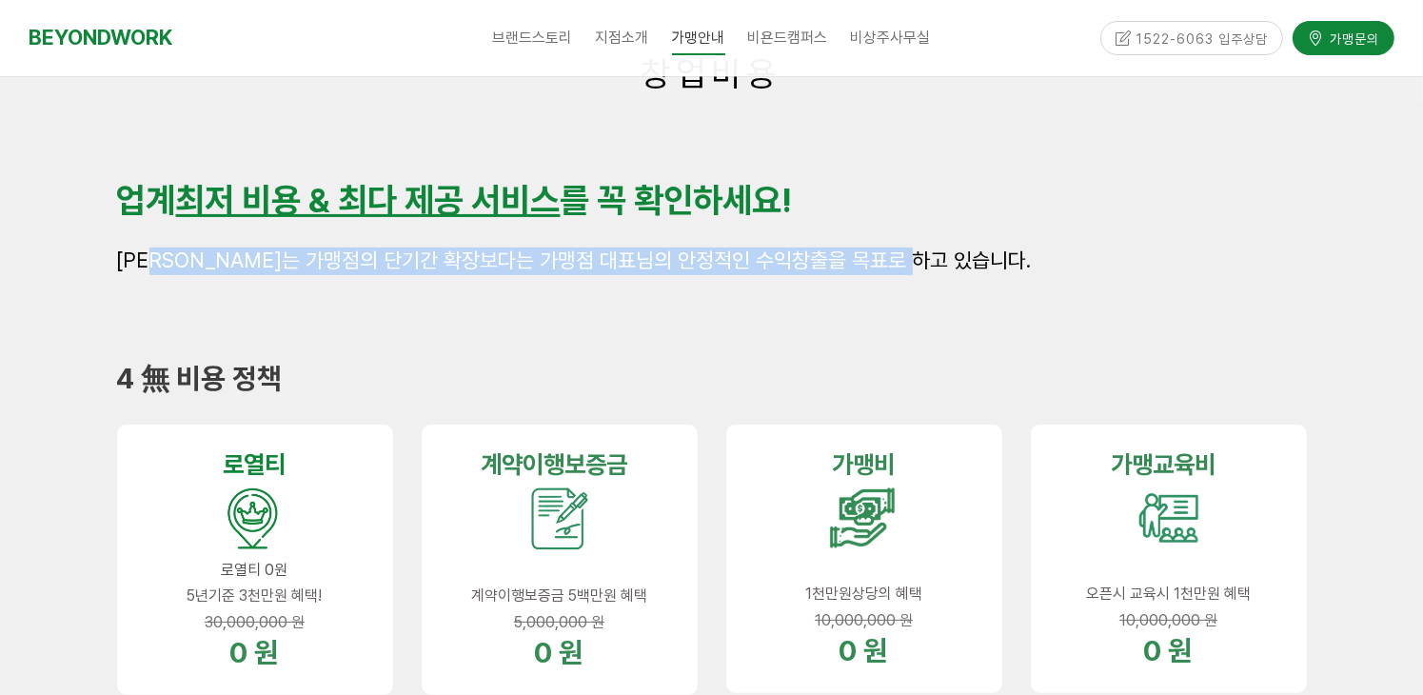
drag, startPoint x: 165, startPoint y: 267, endPoint x: 995, endPoint y: 252, distance: 830.4
click at [995, 252] on p "[PERSON_NAME]는 가맹점의 단기간 확장보다는 가맹점 대표님의 안정적인 수익창출을 목표로 하고 있습니다." at bounding box center [712, 262] width 1190 height 28
click at [1013, 252] on p "[PERSON_NAME]는 가맹점의 단기간 확장보다는 가맹점 대표님의 안정적인 수익창출을 목표로 하고 있습니다." at bounding box center [712, 262] width 1190 height 28
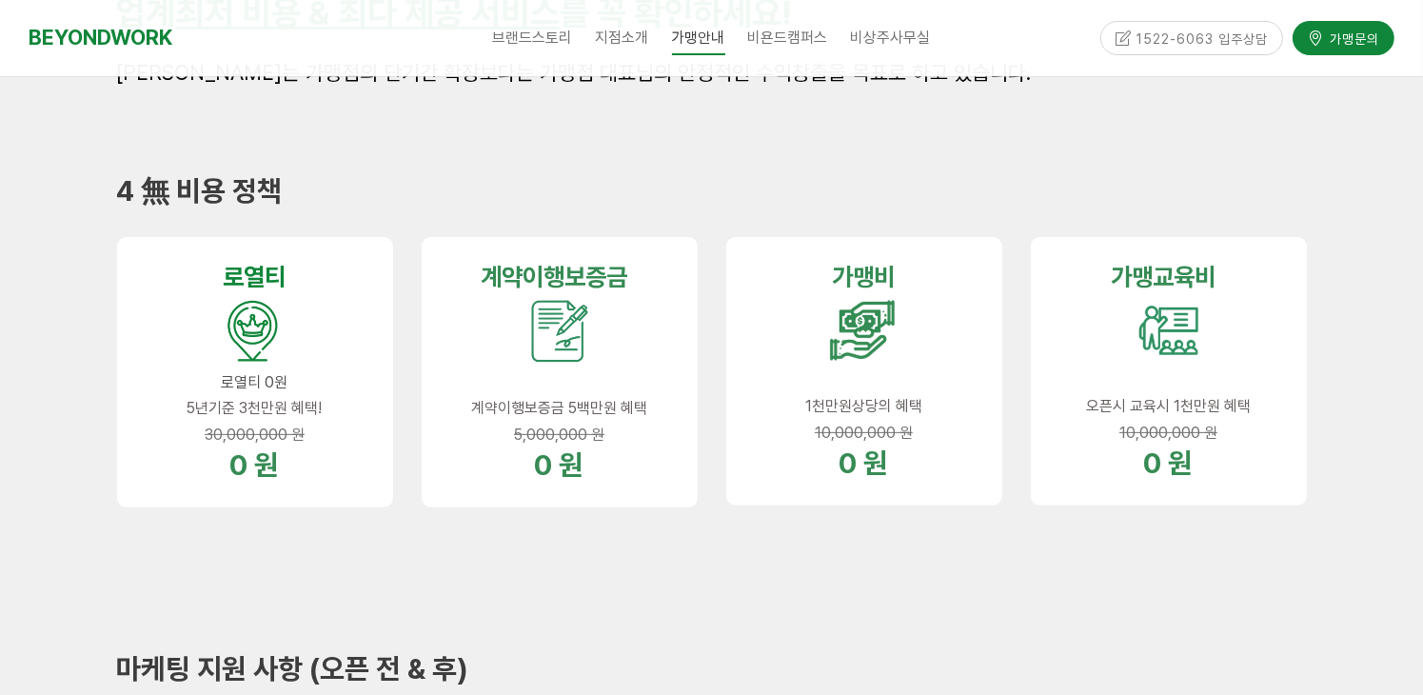
scroll to position [569, 0]
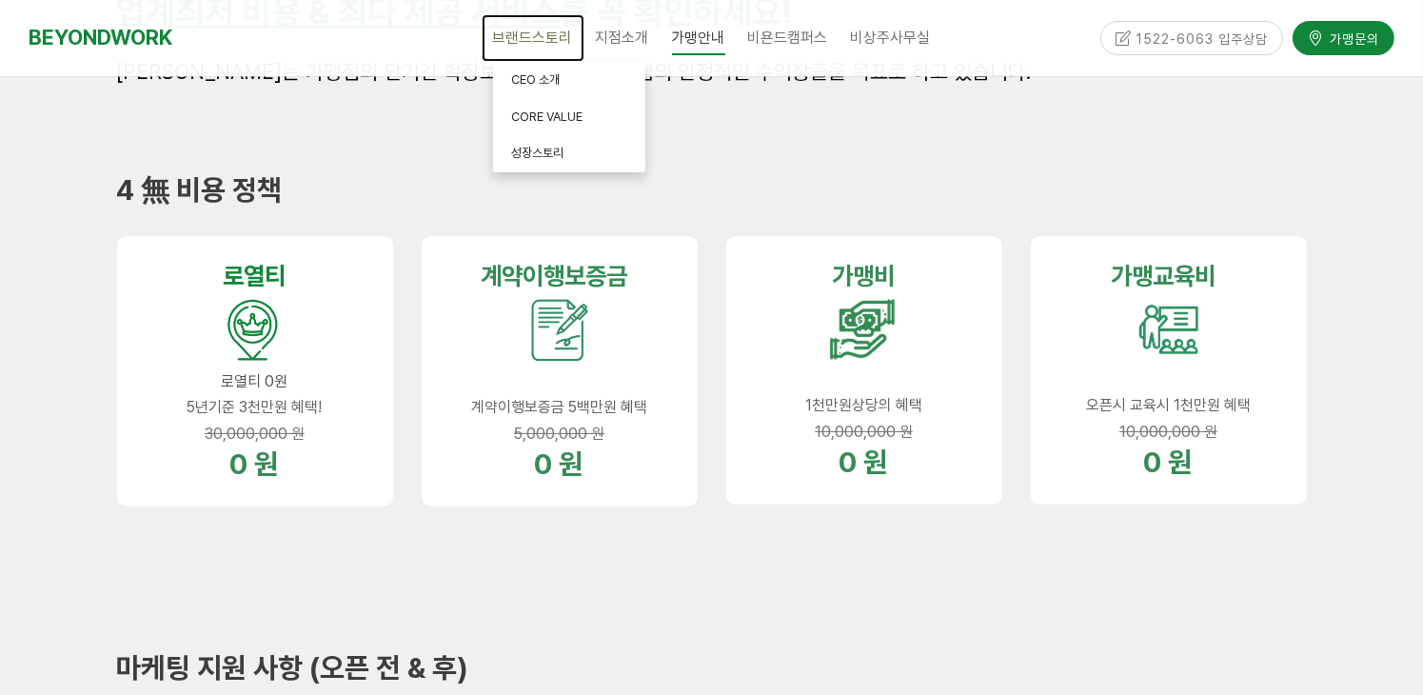
click at [551, 36] on span "브랜드스토리" at bounding box center [533, 38] width 80 height 18
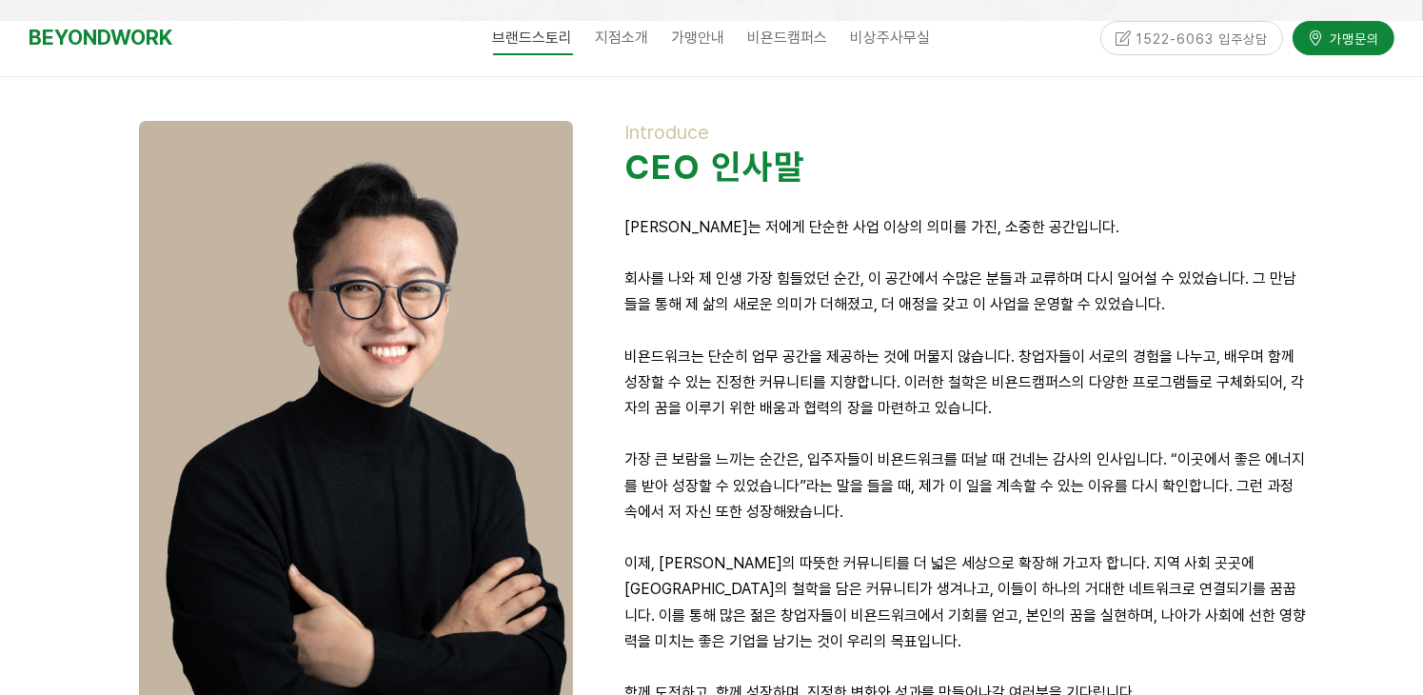
scroll to position [381, 0]
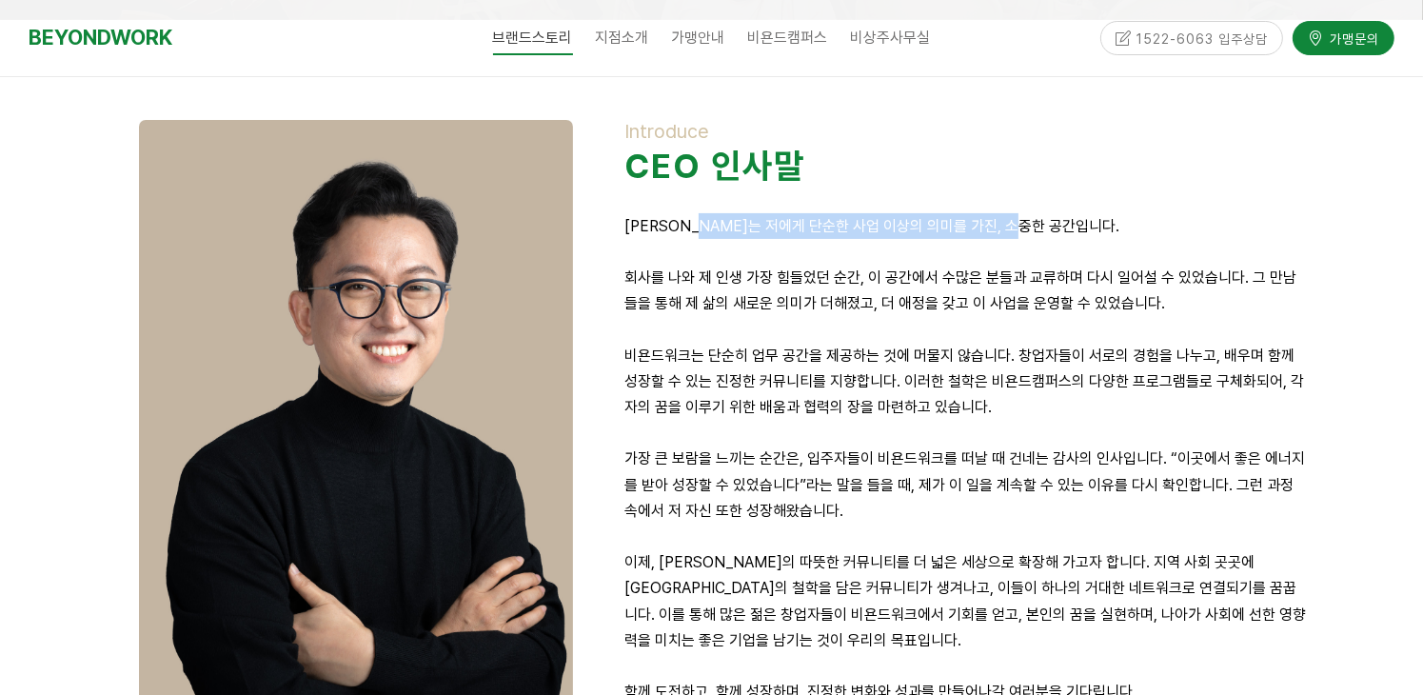
drag, startPoint x: 719, startPoint y: 225, endPoint x: 1047, endPoint y: 219, distance: 328.5
click at [1047, 219] on p "[PERSON_NAME]는 저에게 단순한 사업 이상의 의미를 가진, 소중한 공간입니다." at bounding box center [966, 226] width 683 height 26
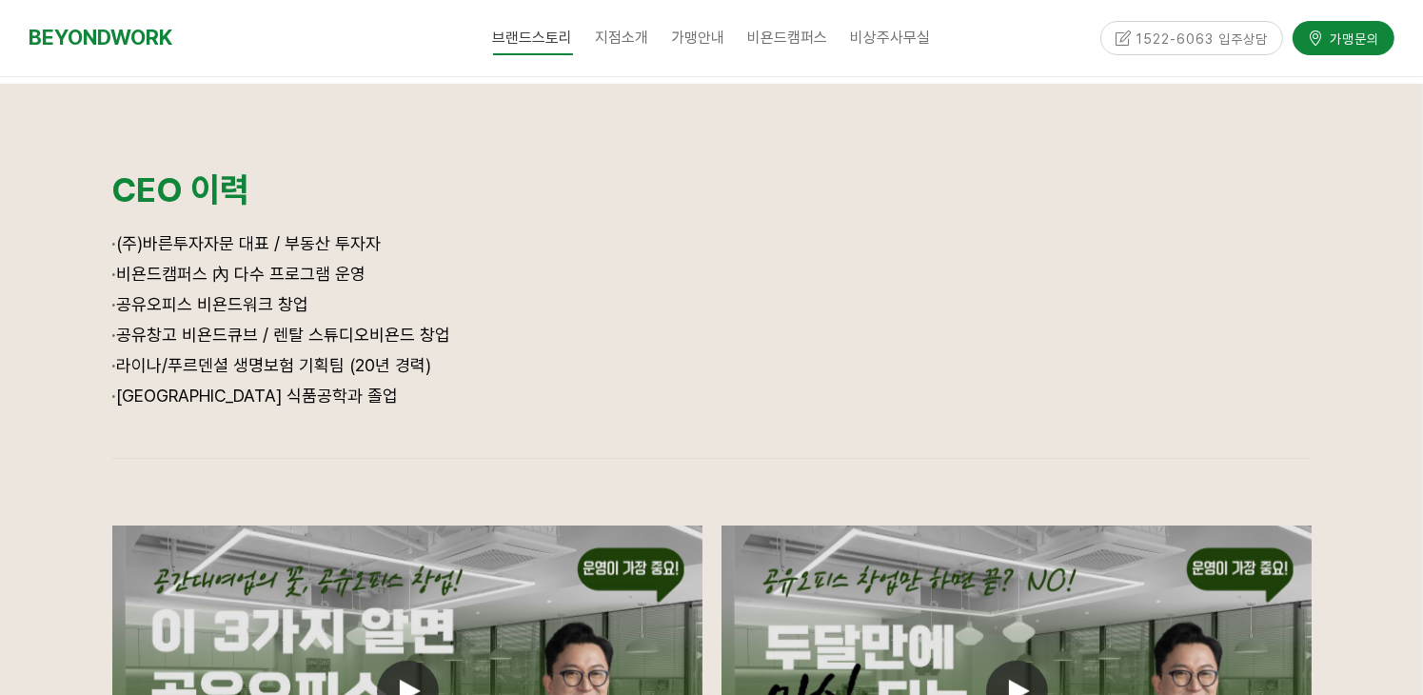
scroll to position [1143, 0]
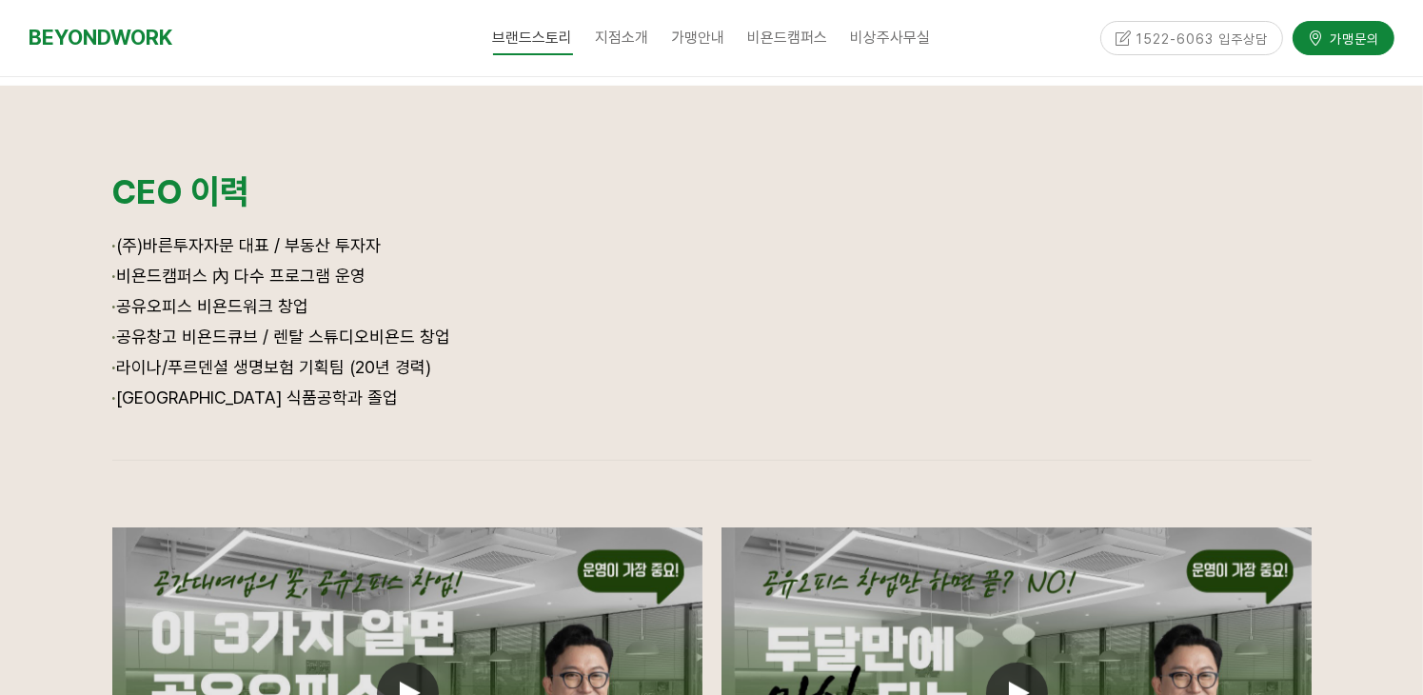
drag, startPoint x: 113, startPoint y: 369, endPoint x: 470, endPoint y: 368, distance: 357.1
click at [470, 368] on p "· 라이나/푸르덴셜 생명보험 기획팀 (20년 경력)" at bounding box center [712, 368] width 1200 height 30
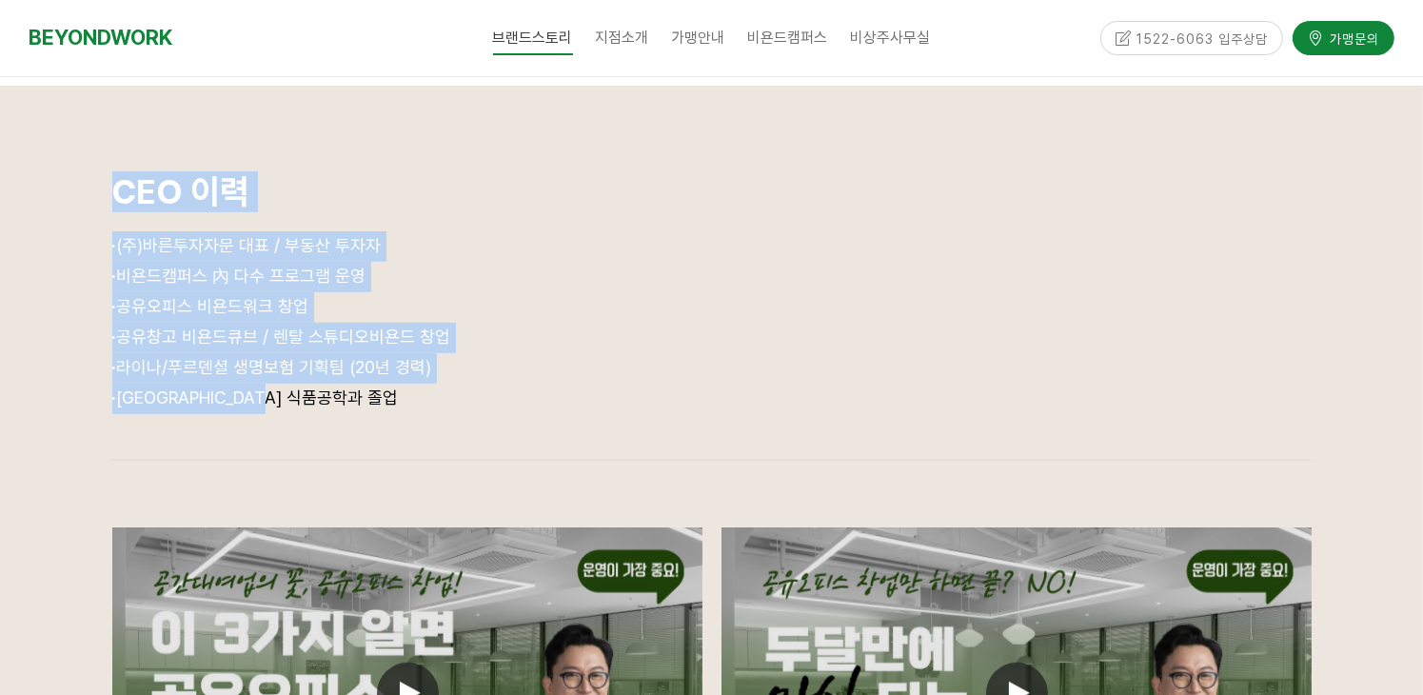
drag, startPoint x: 92, startPoint y: 395, endPoint x: 388, endPoint y: 394, distance: 296.1
click at [388, 394] on p "· [GEOGRAPHIC_DATA] 식품공학과 졸업" at bounding box center [712, 399] width 1200 height 30
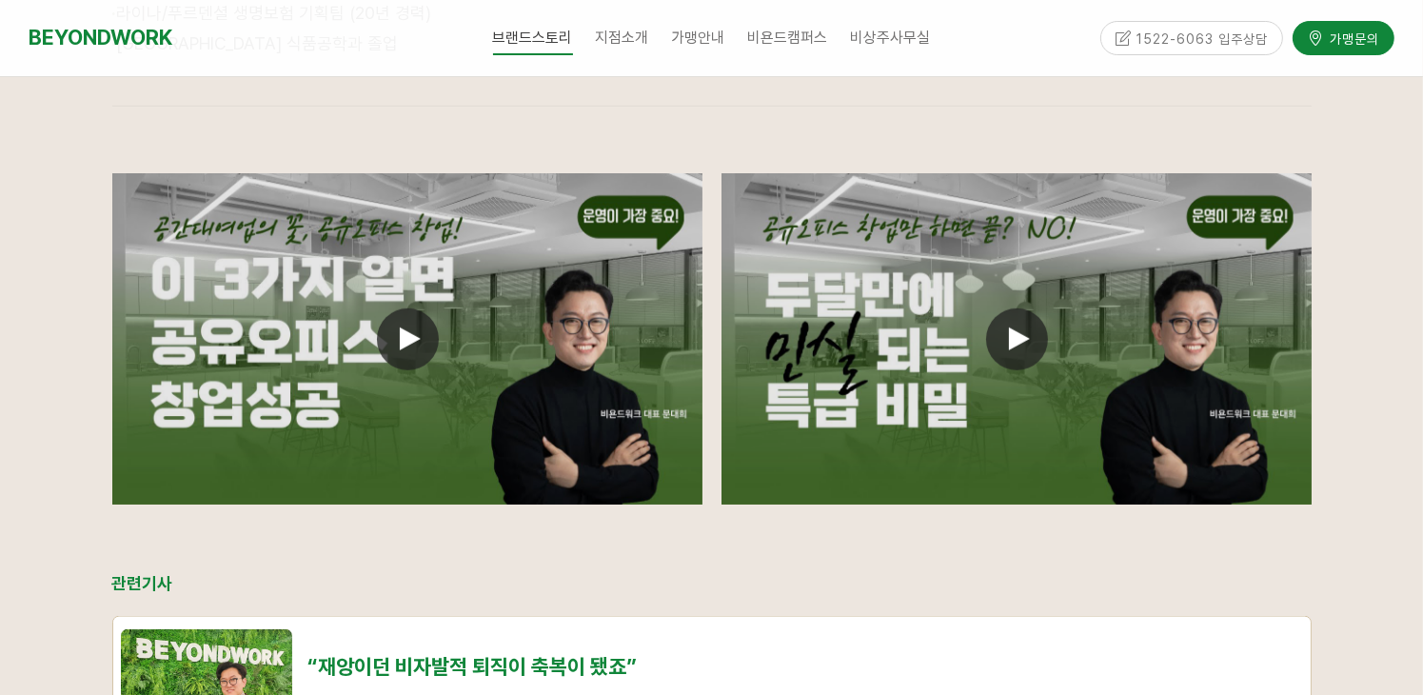
scroll to position [1520, 0]
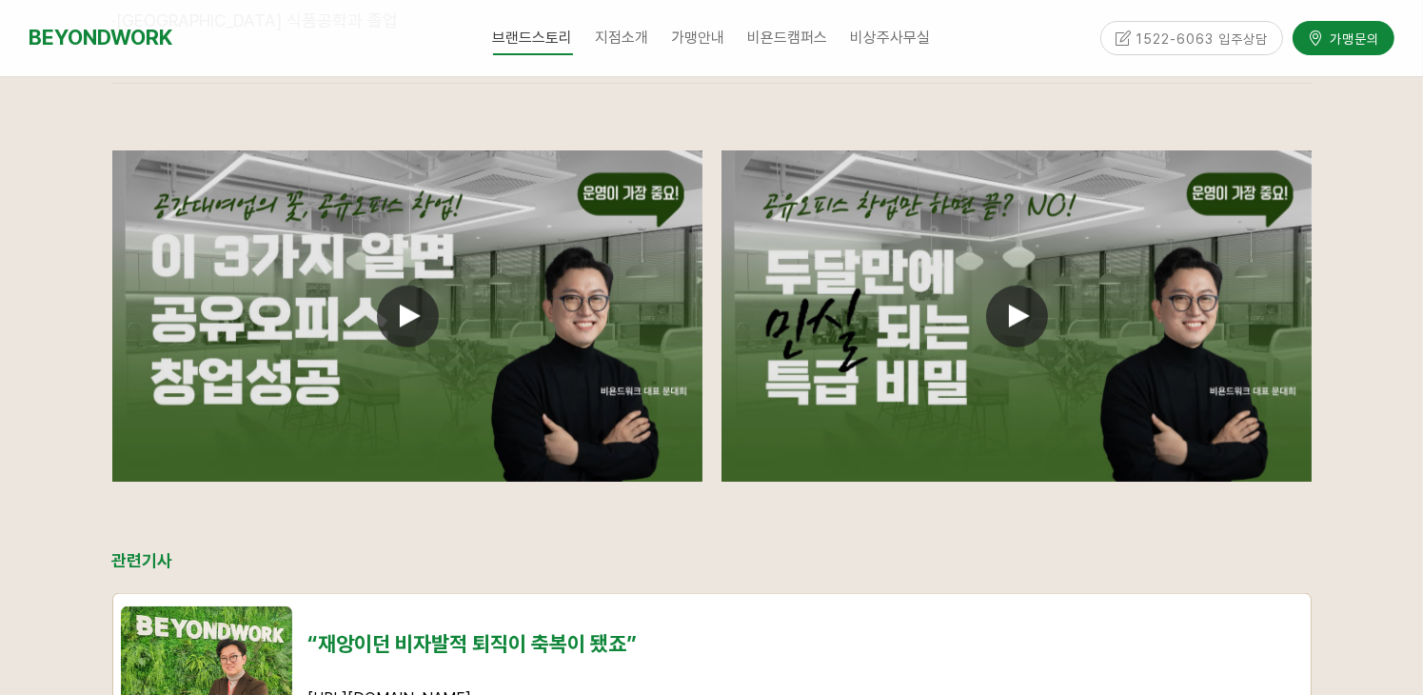
click at [390, 324] on span at bounding box center [408, 317] width 62 height 62
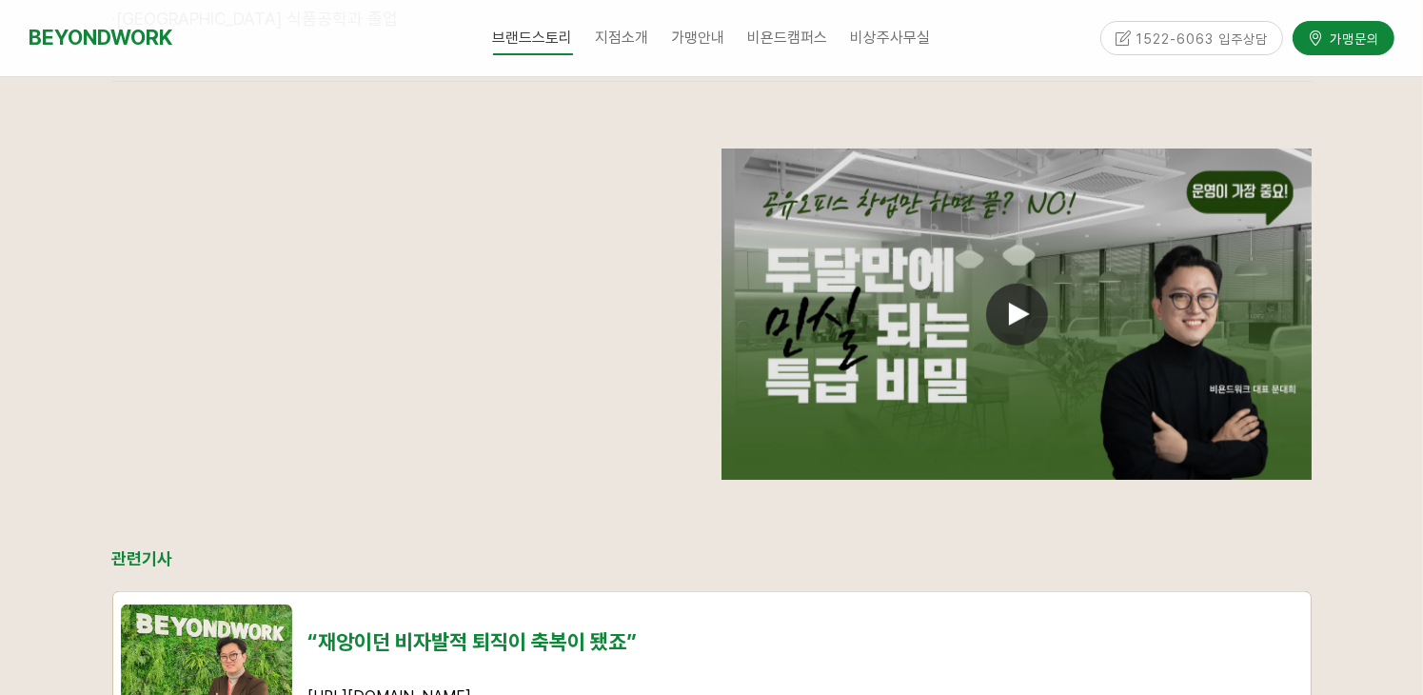
scroll to position [1521, 0]
